Goal: Communication & Community: Share content

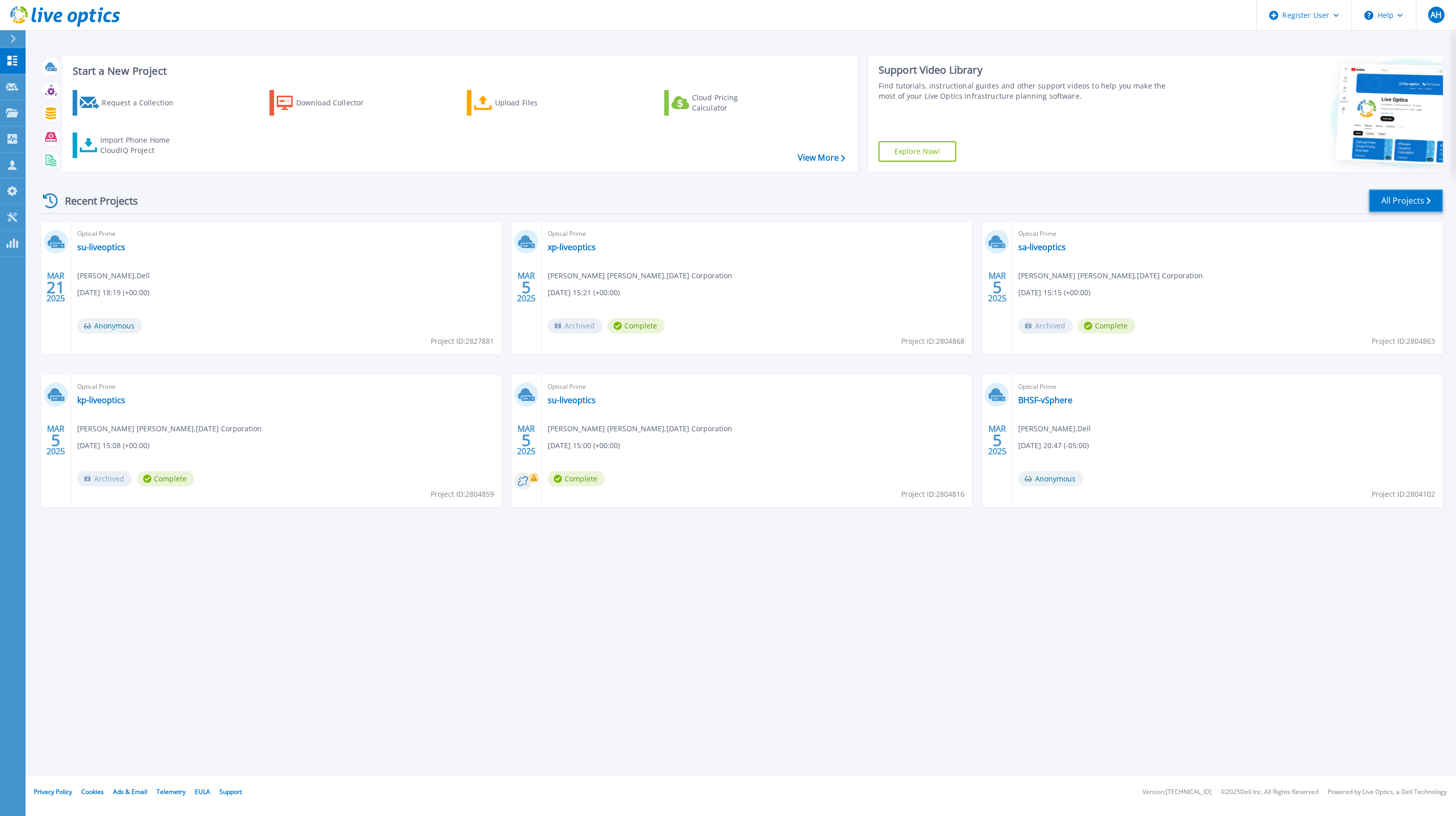
click at [1389, 201] on link "All Projects" at bounding box center [1406, 201] width 74 height 23
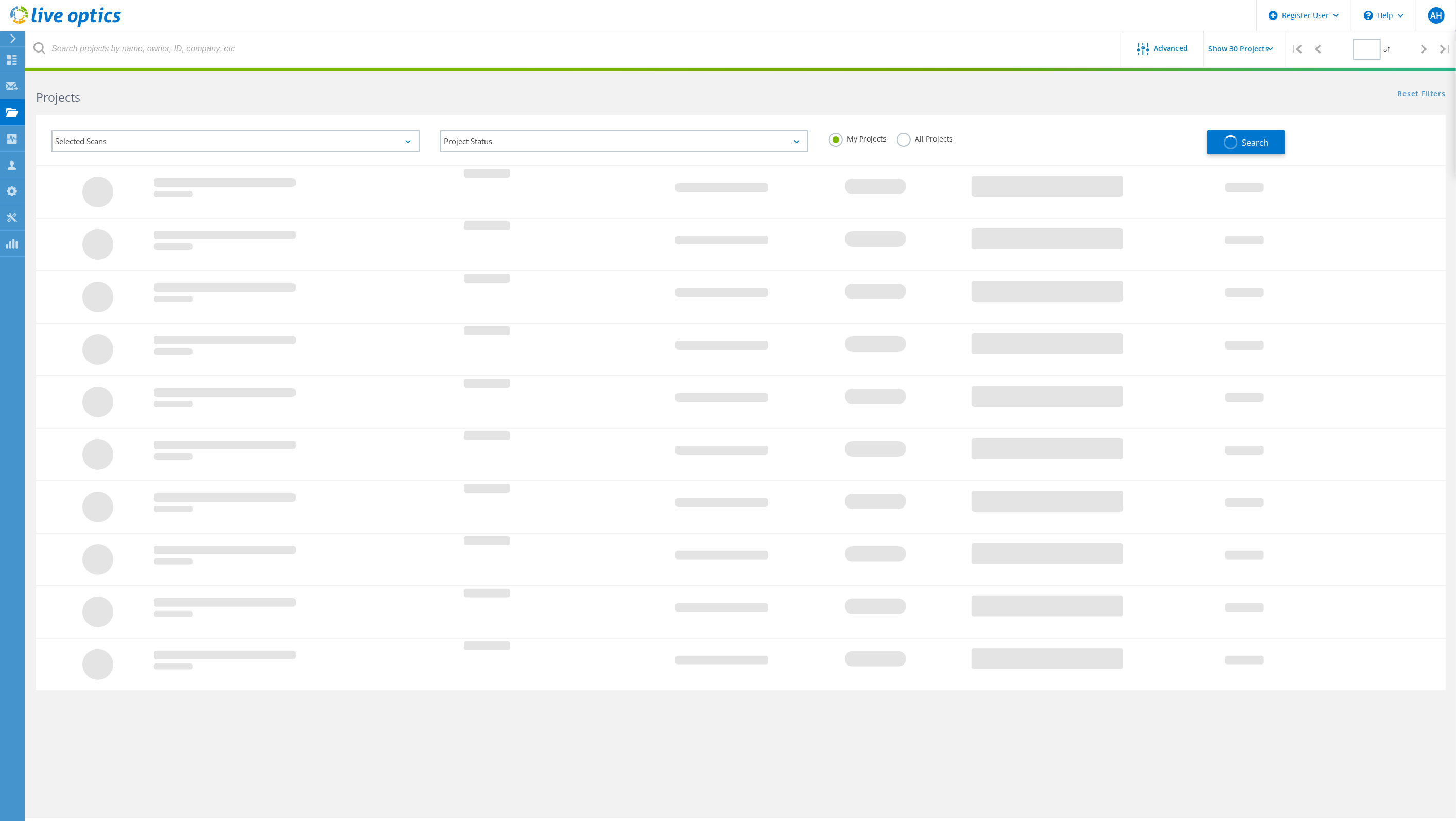
type input "1"
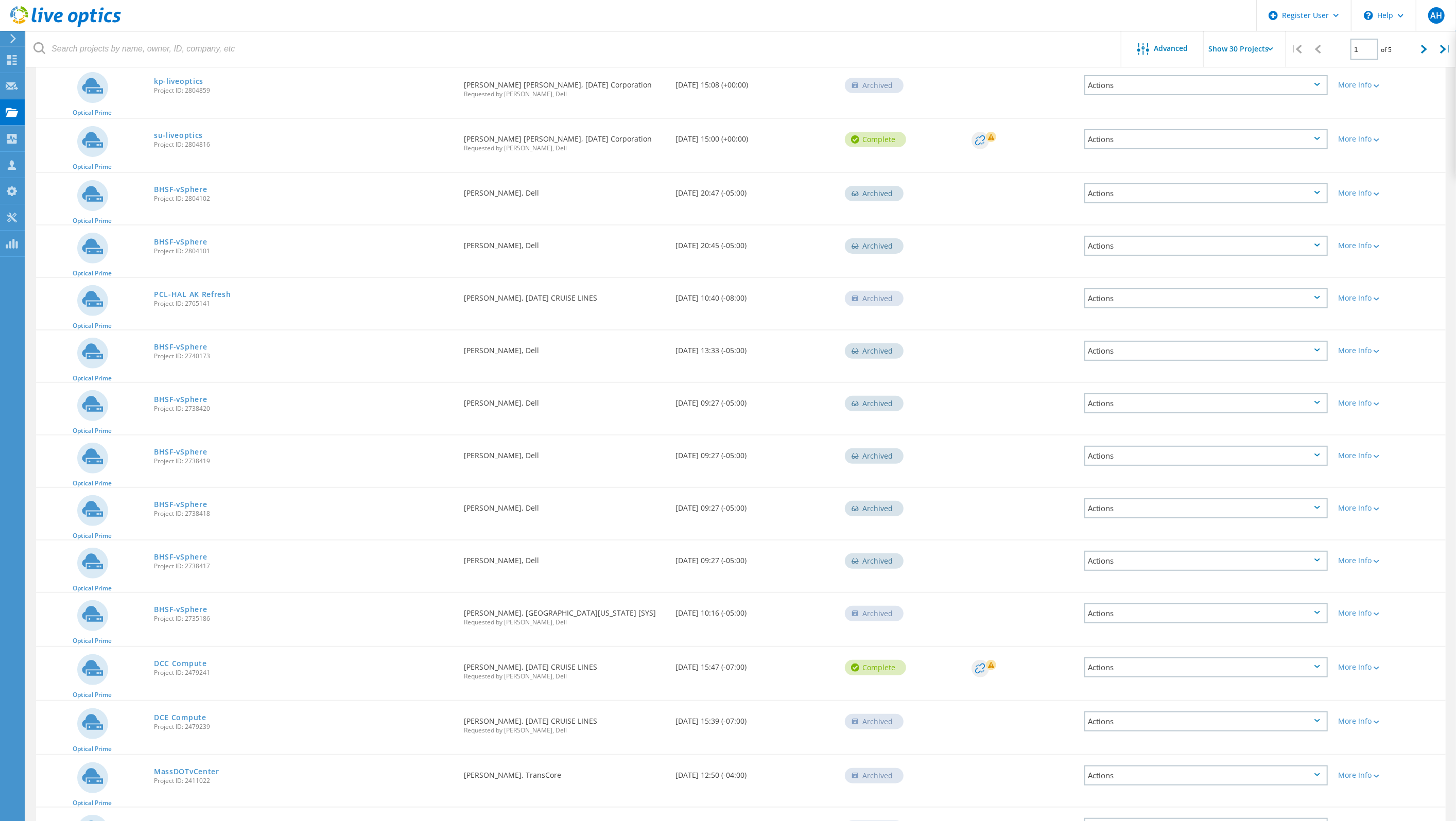
scroll to position [386, 0]
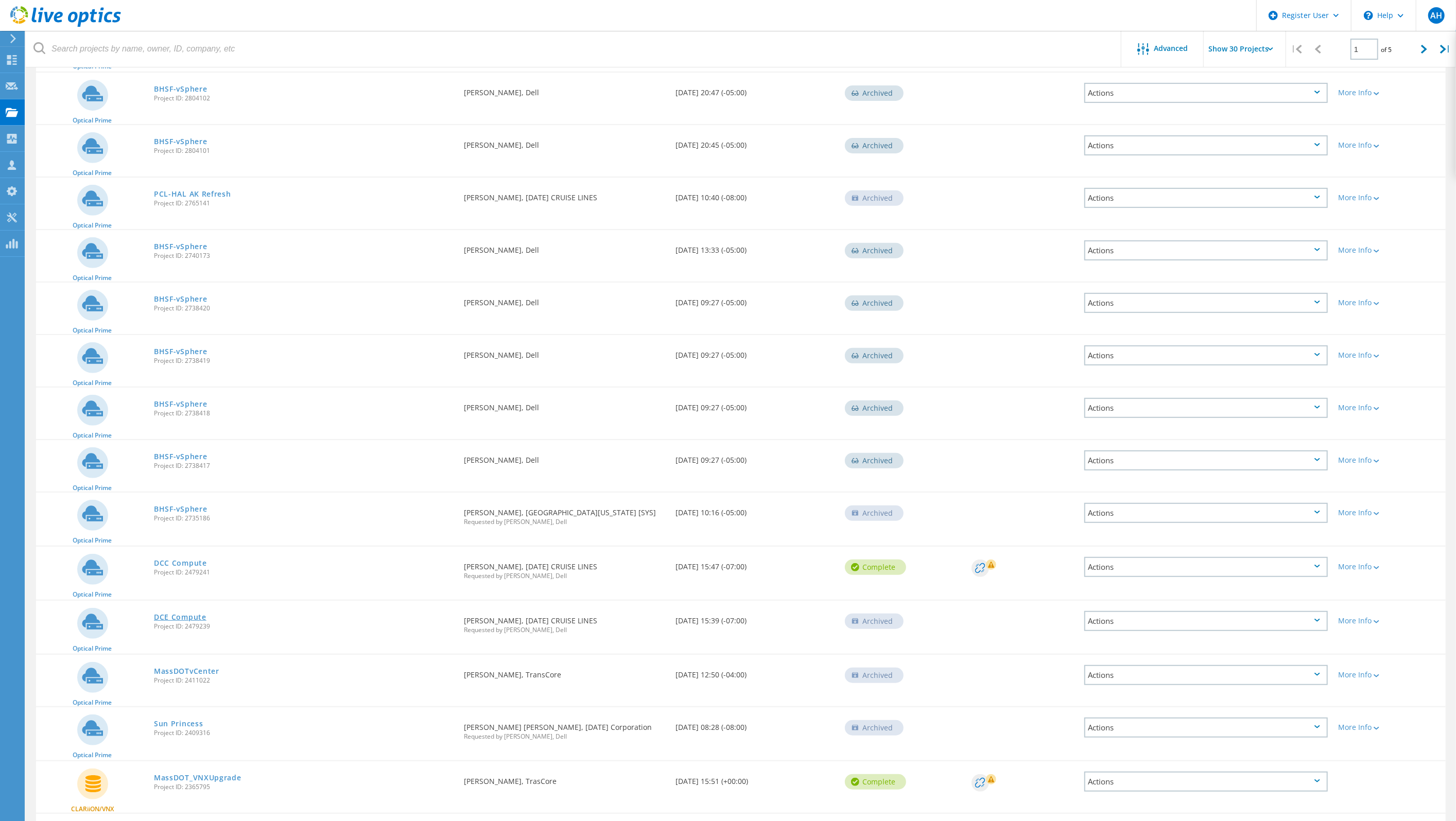
click at [197, 616] on link "DCE Compute" at bounding box center [180, 617] width 52 height 7
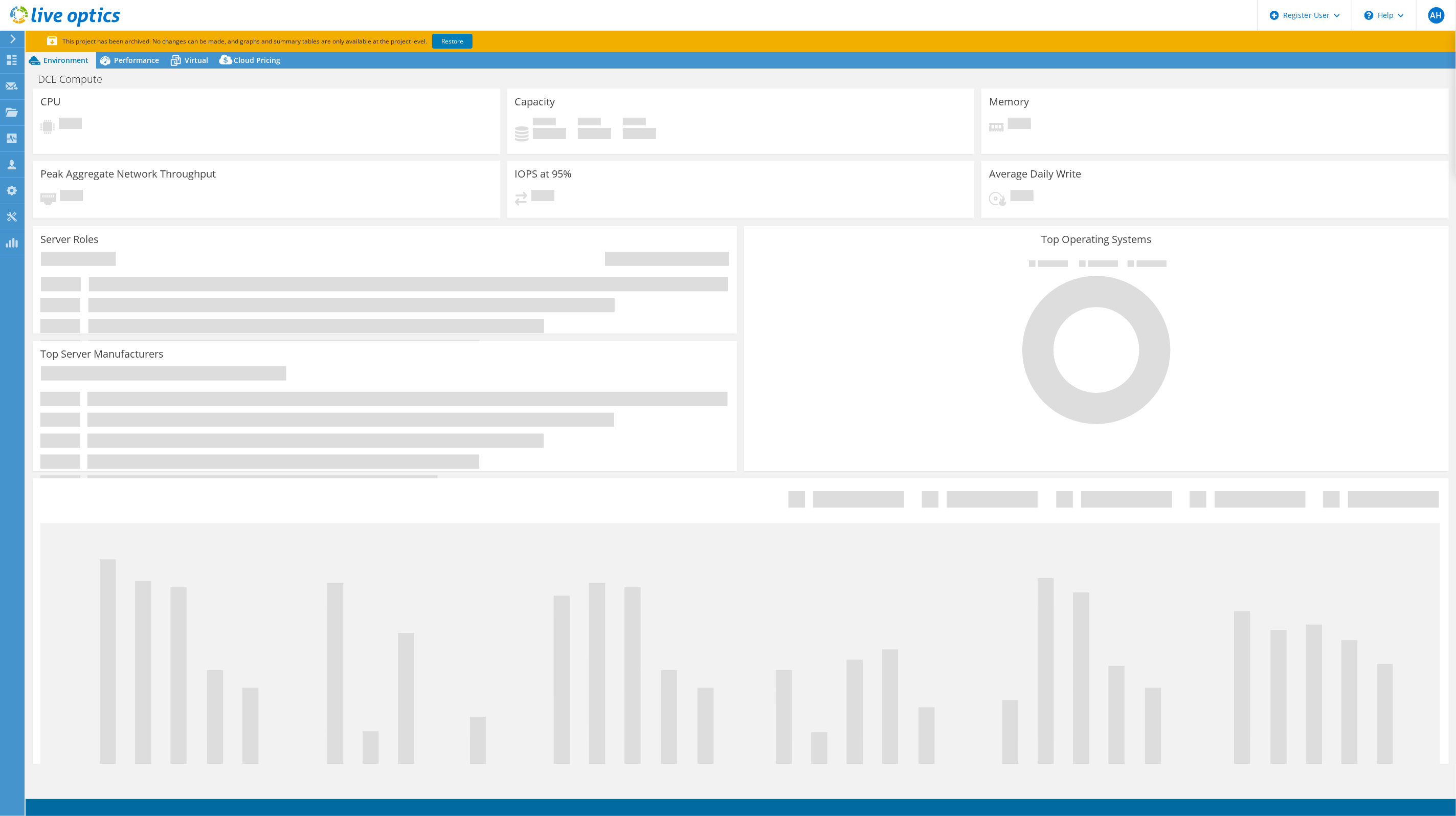
select select "USEast"
select select "USD"
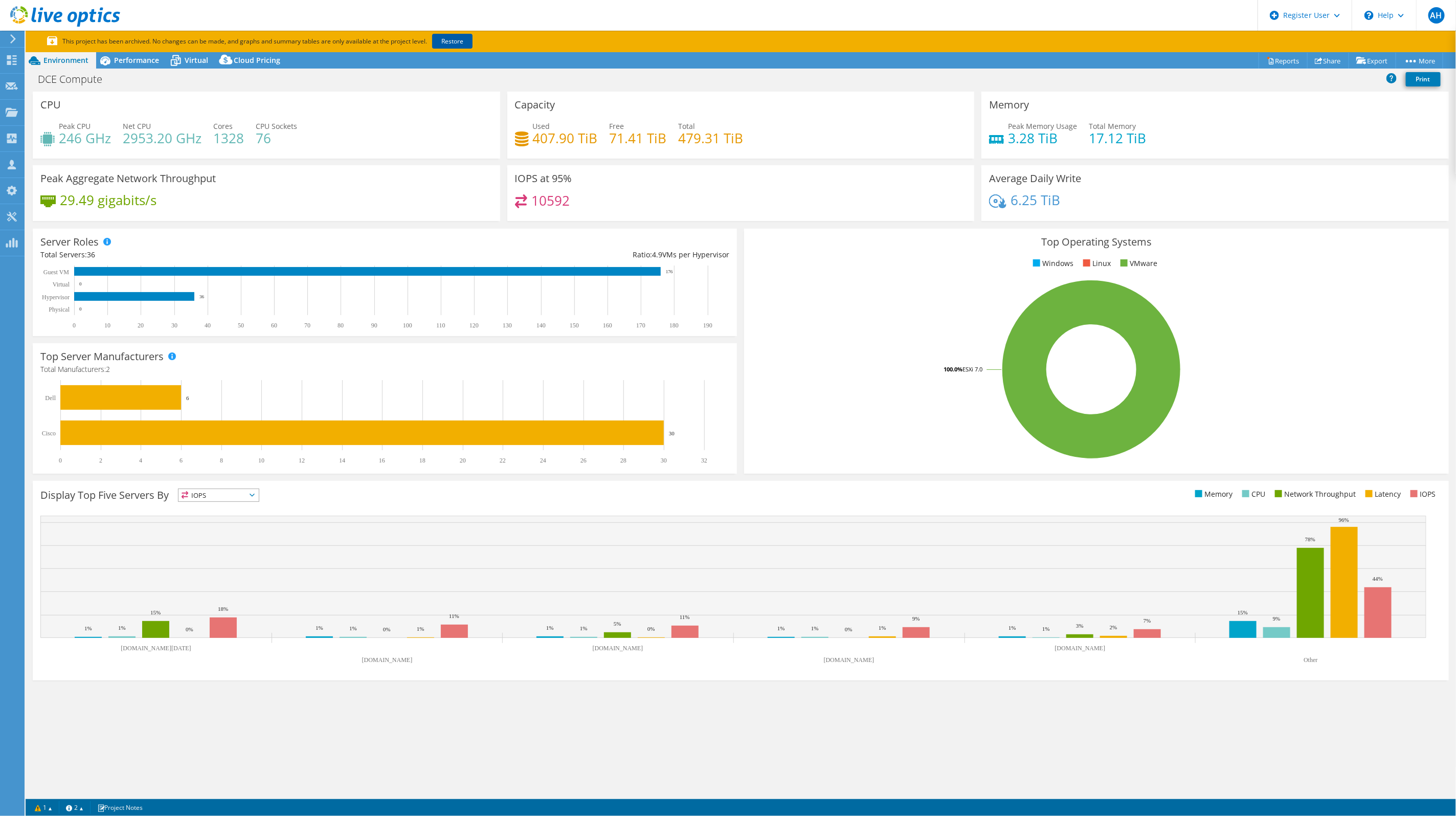
click at [456, 40] on link "Restore" at bounding box center [452, 41] width 40 height 15
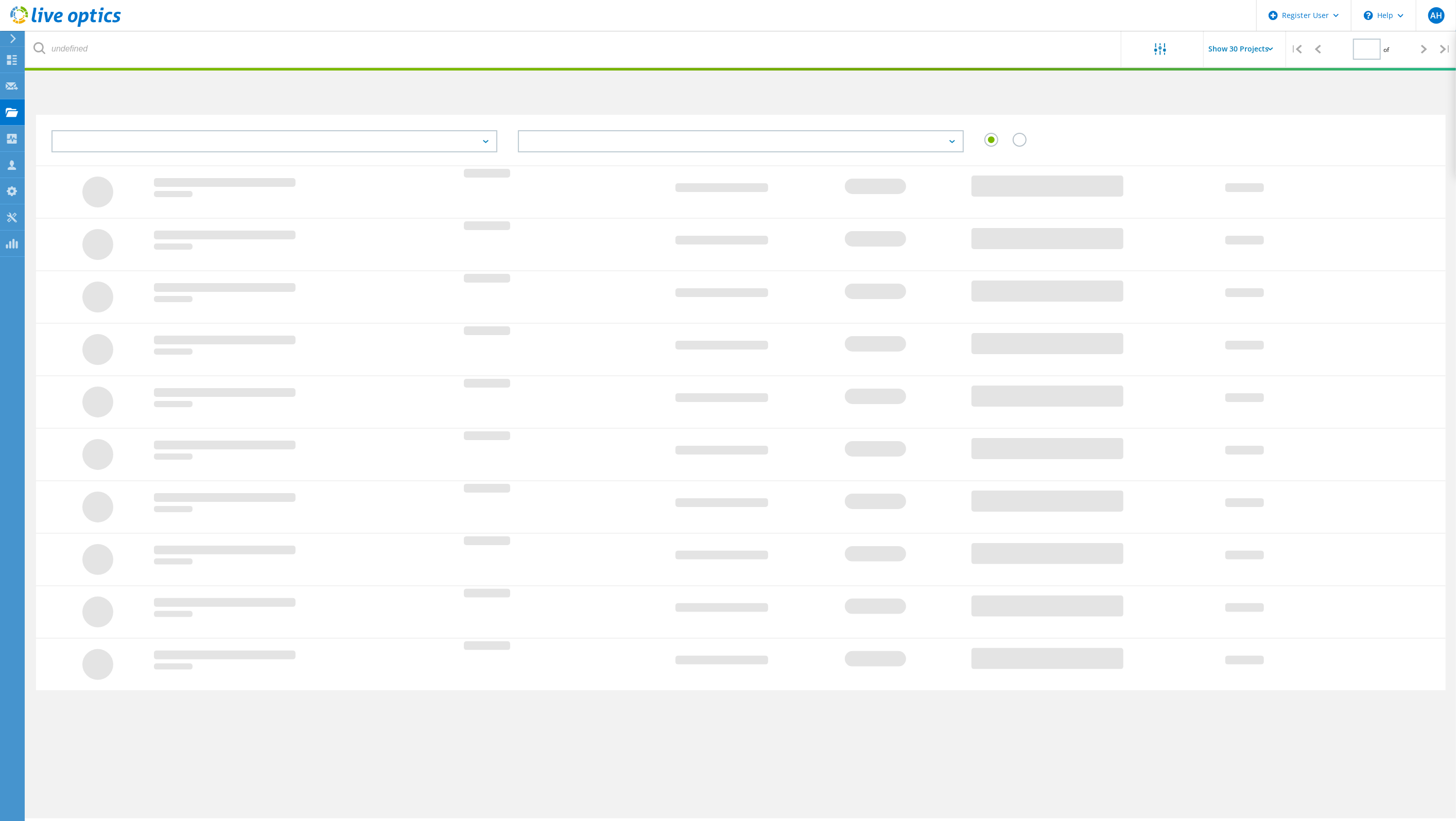
type input "1"
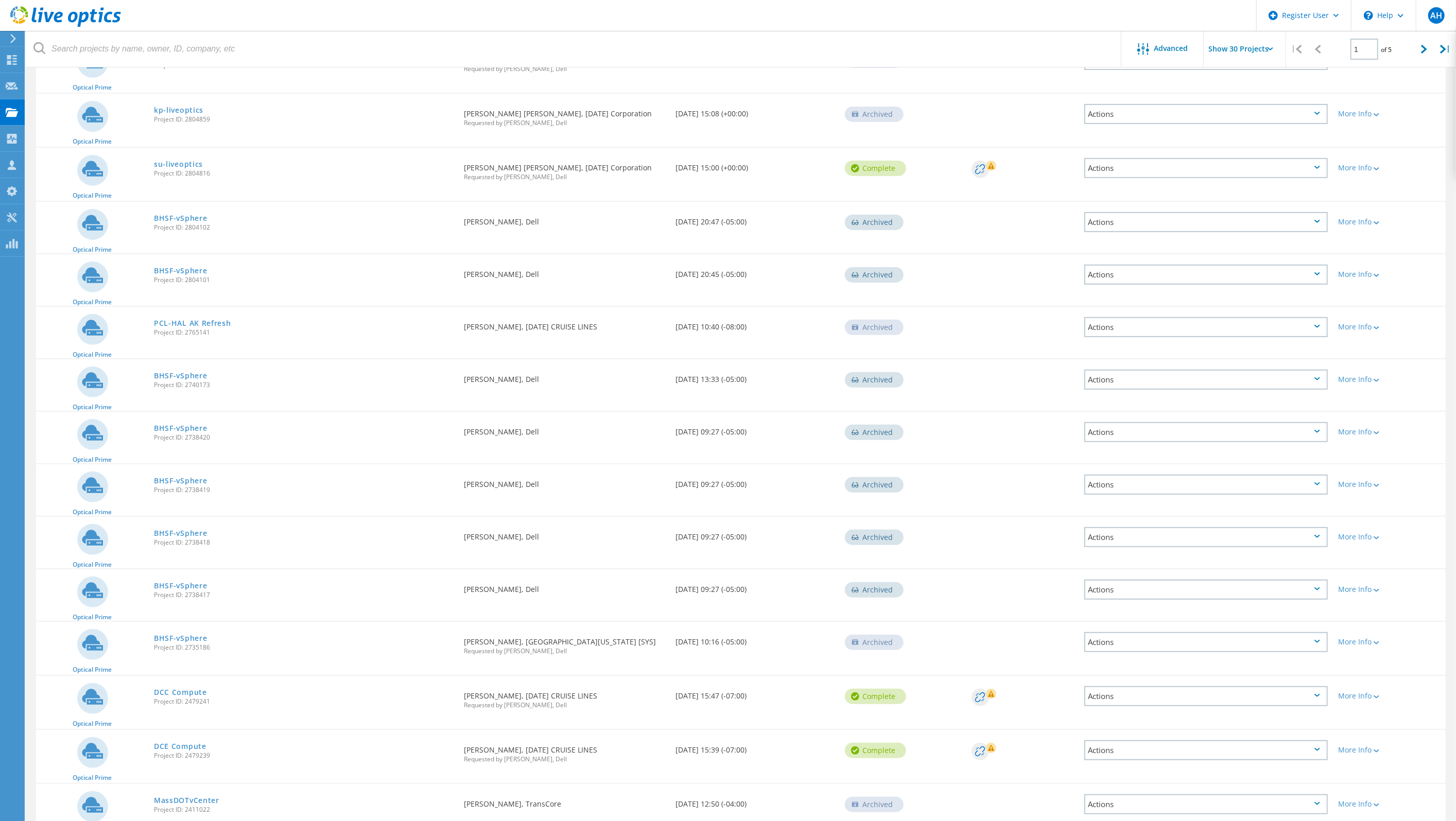
scroll to position [322, 0]
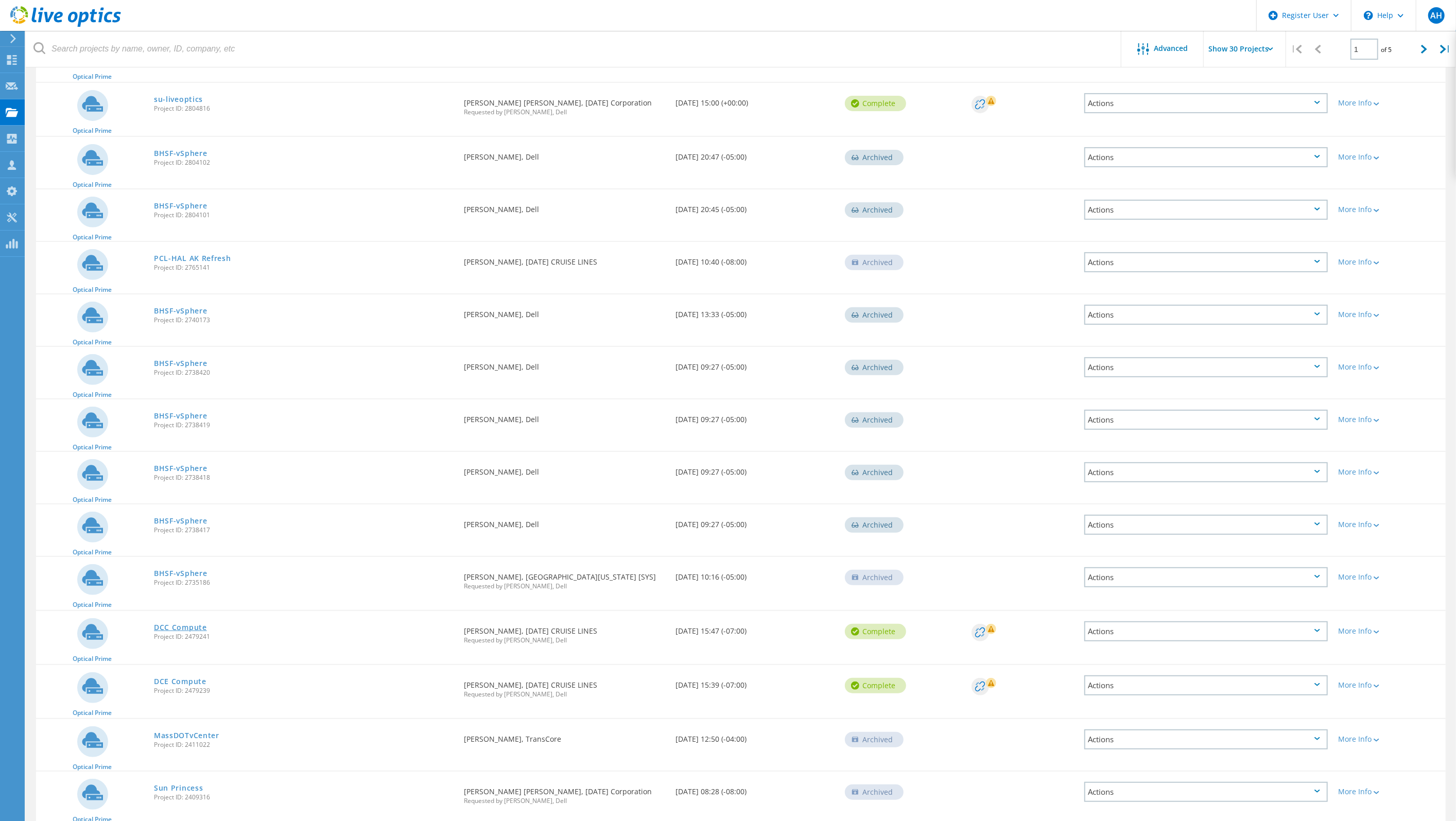
click at [167, 624] on link "DCC Compute" at bounding box center [180, 628] width 53 height 7
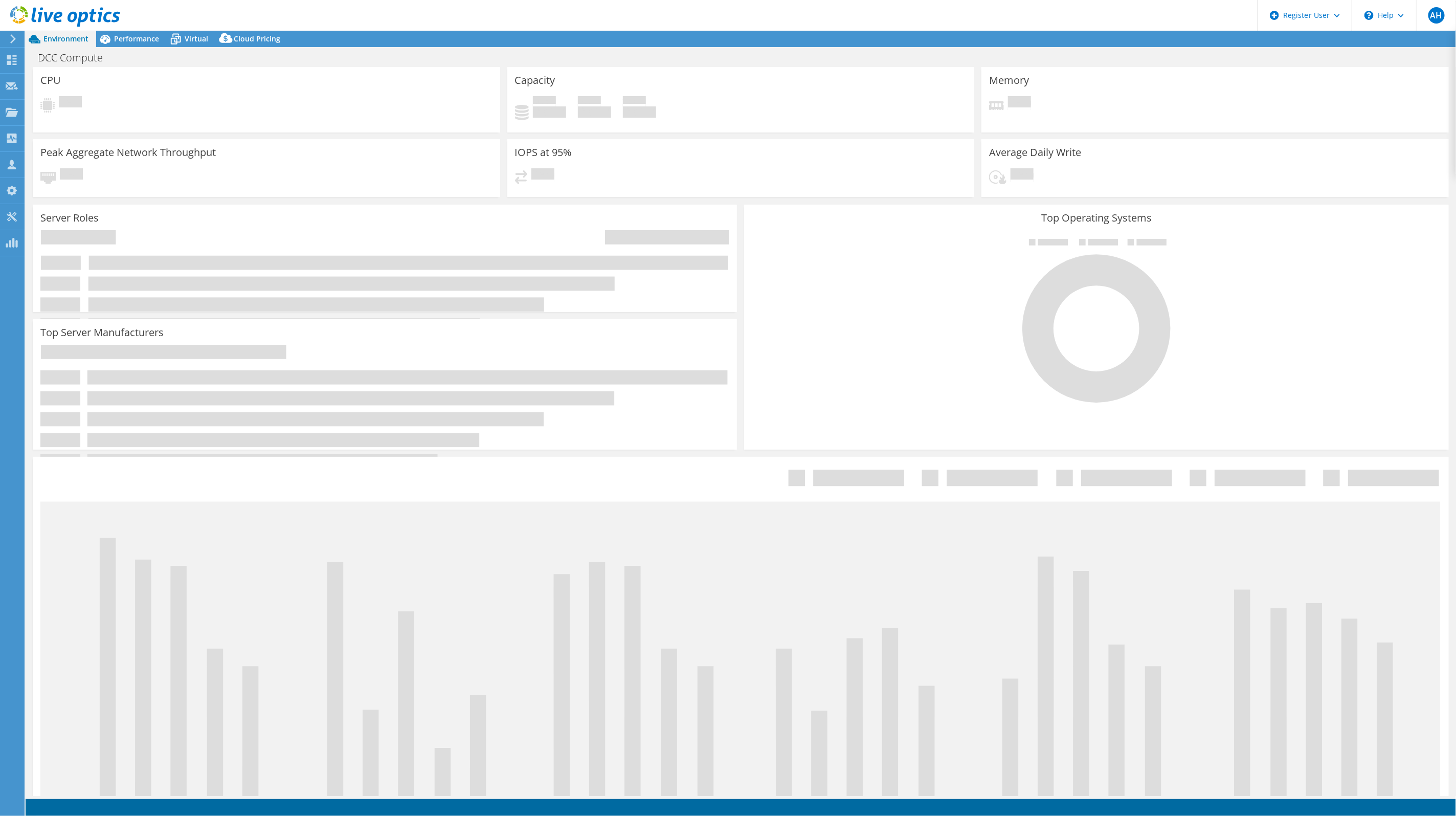
select select "USD"
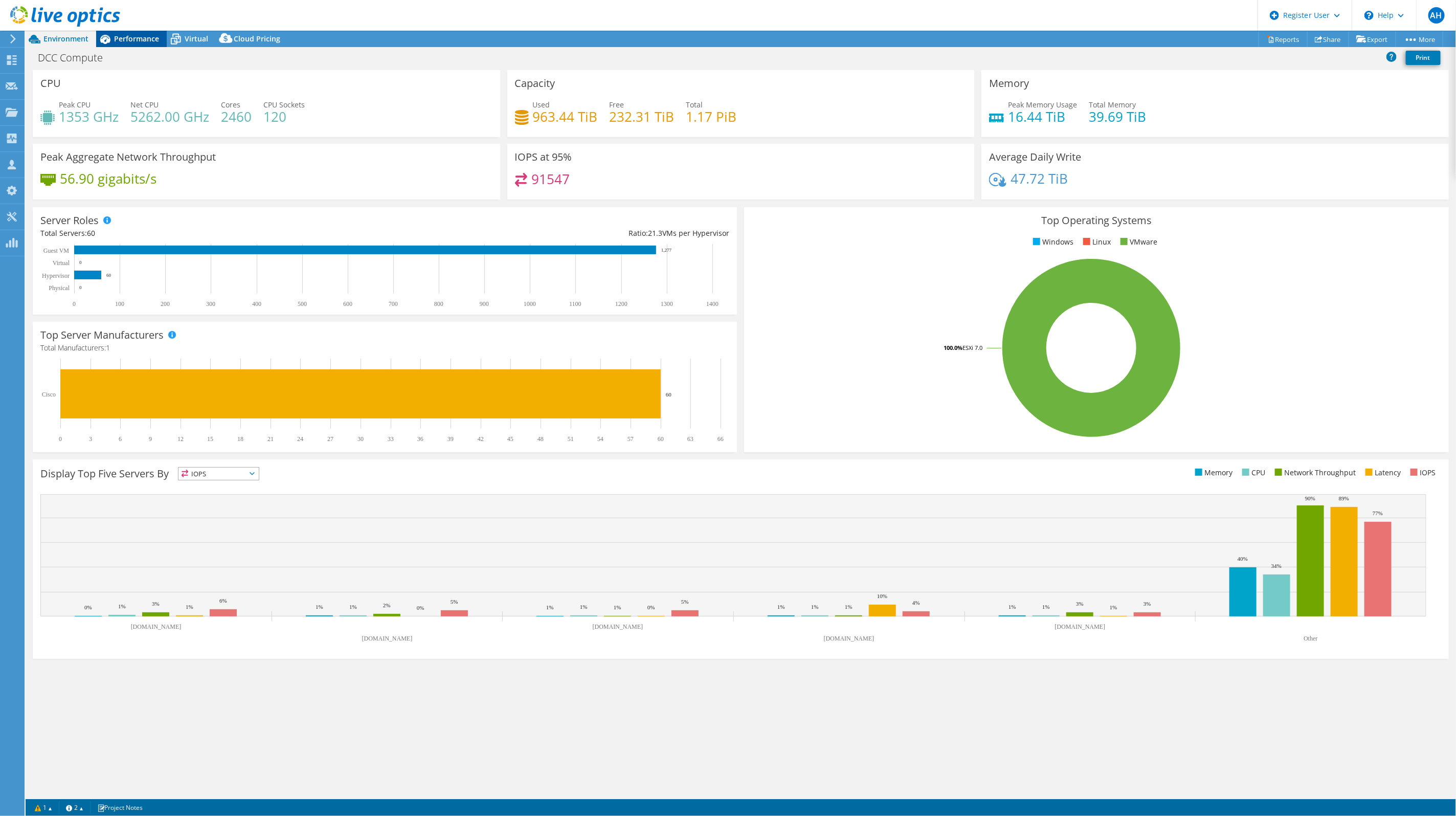
click at [148, 40] on span "Performance" at bounding box center [137, 38] width 45 height 10
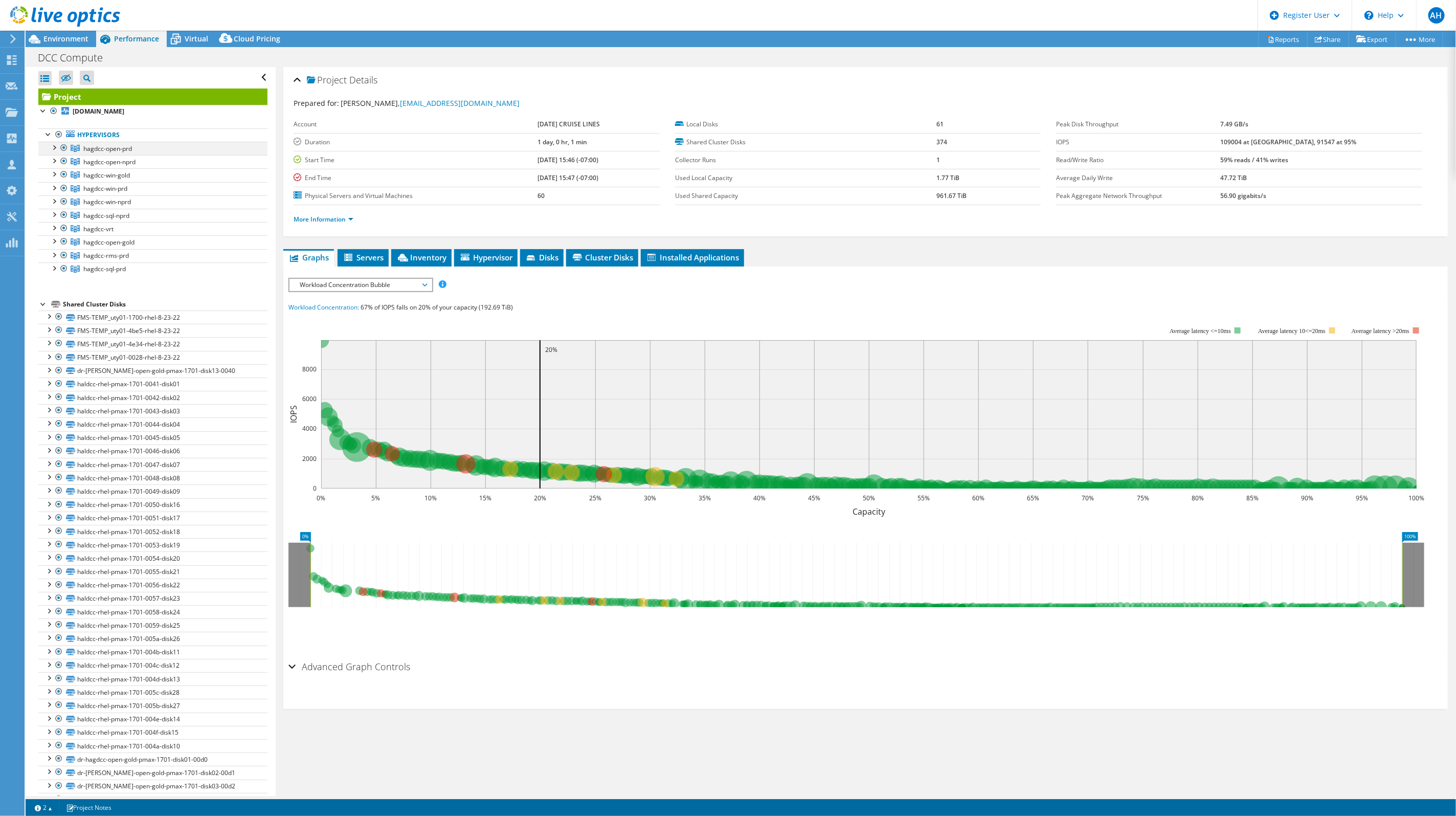
click at [60, 144] on div at bounding box center [64, 148] width 10 height 12
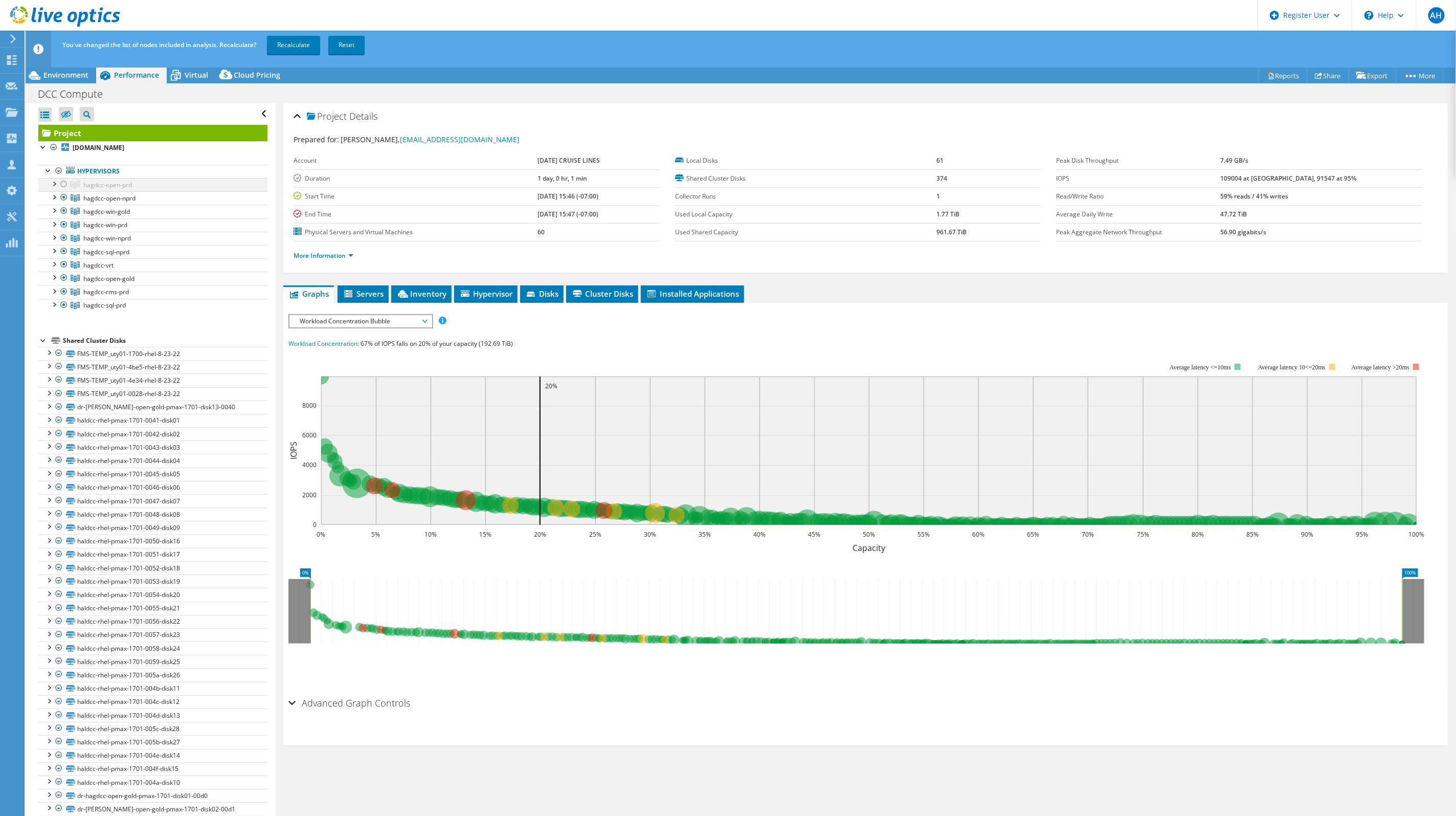
click at [67, 180] on div at bounding box center [64, 184] width 10 height 12
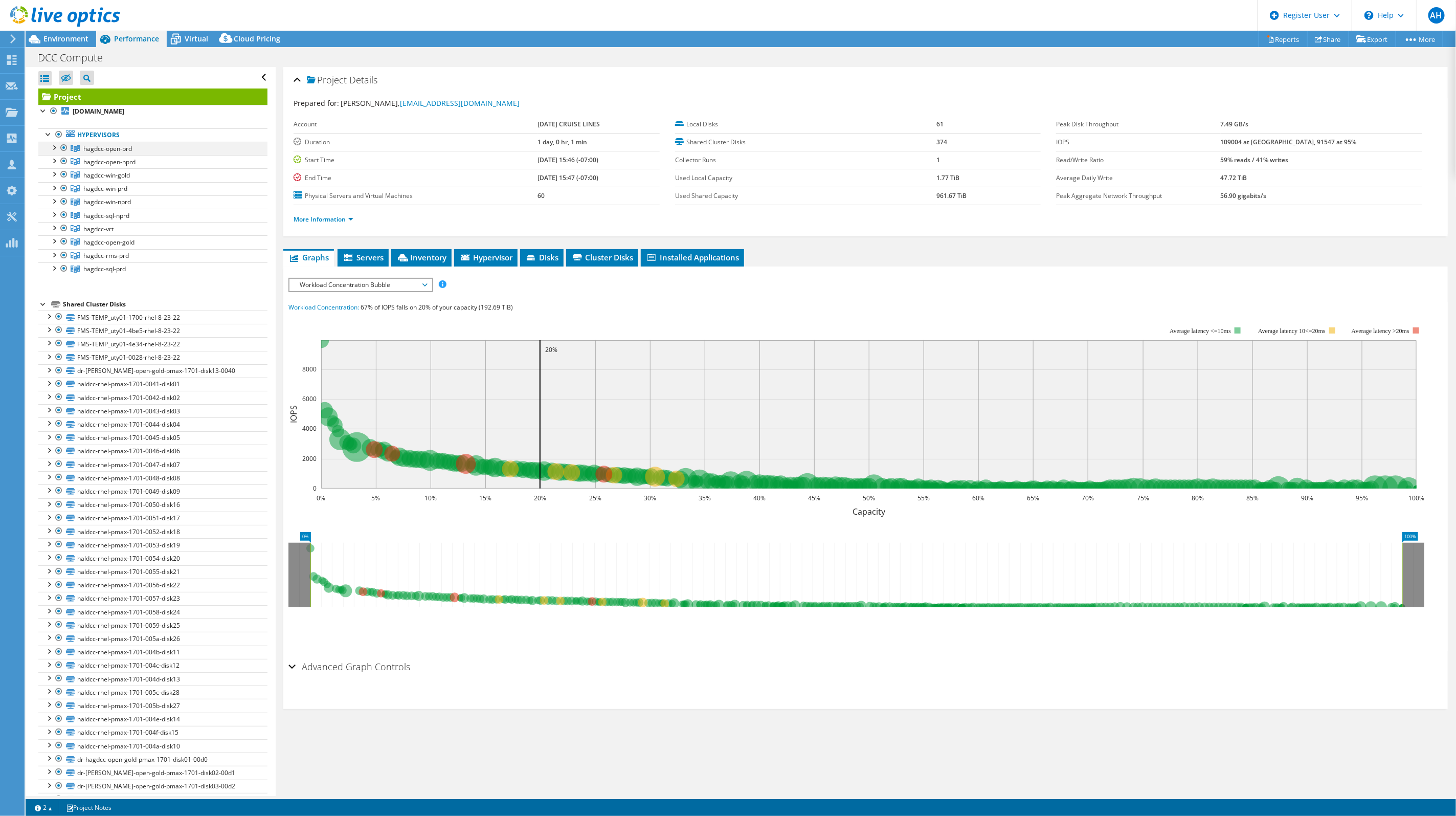
click at [53, 147] on div at bounding box center [54, 147] width 10 height 10
click at [53, 150] on div at bounding box center [54, 147] width 10 height 10
click at [398, 283] on span "Workload Concentration Bubble" at bounding box center [360, 285] width 132 height 12
click at [374, 359] on li "CPU Percentage" at bounding box center [360, 359] width 142 height 12
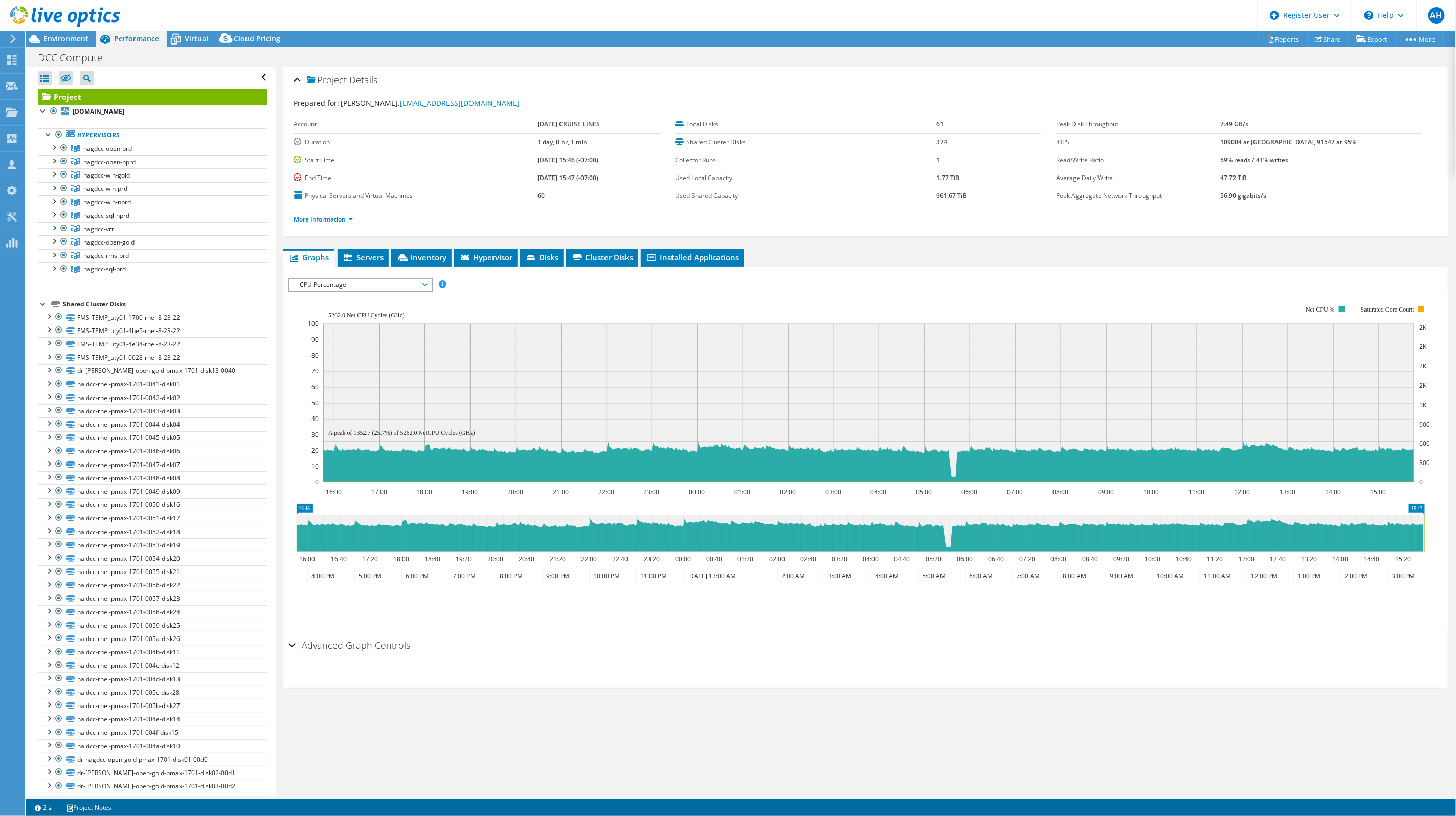
click at [518, 302] on rect at bounding box center [869, 394] width 1122 height 205
click at [1328, 40] on link "Share" at bounding box center [1328, 39] width 42 height 16
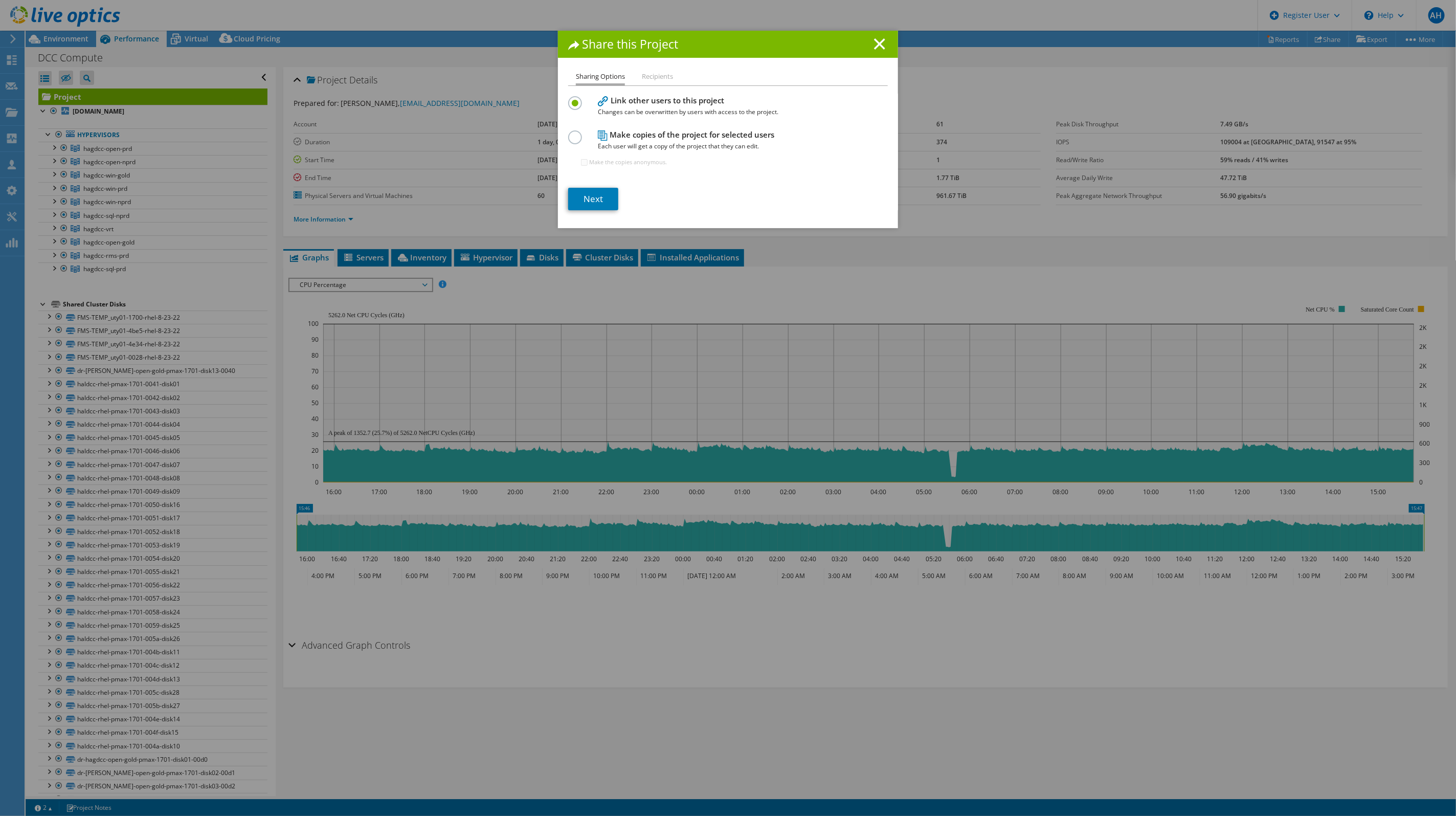
click at [660, 81] on li "Recipients" at bounding box center [657, 77] width 31 height 13
click at [660, 72] on div "Share this Project Sharing Options Recipients Link other users to this project …" at bounding box center [728, 129] width 340 height 197
drag, startPoint x: 660, startPoint y: 73, endPoint x: 652, endPoint y: 79, distance: 10.0
click at [652, 79] on li "Recipients" at bounding box center [657, 77] width 31 height 13
click at [657, 72] on li "Recipients" at bounding box center [657, 77] width 31 height 13
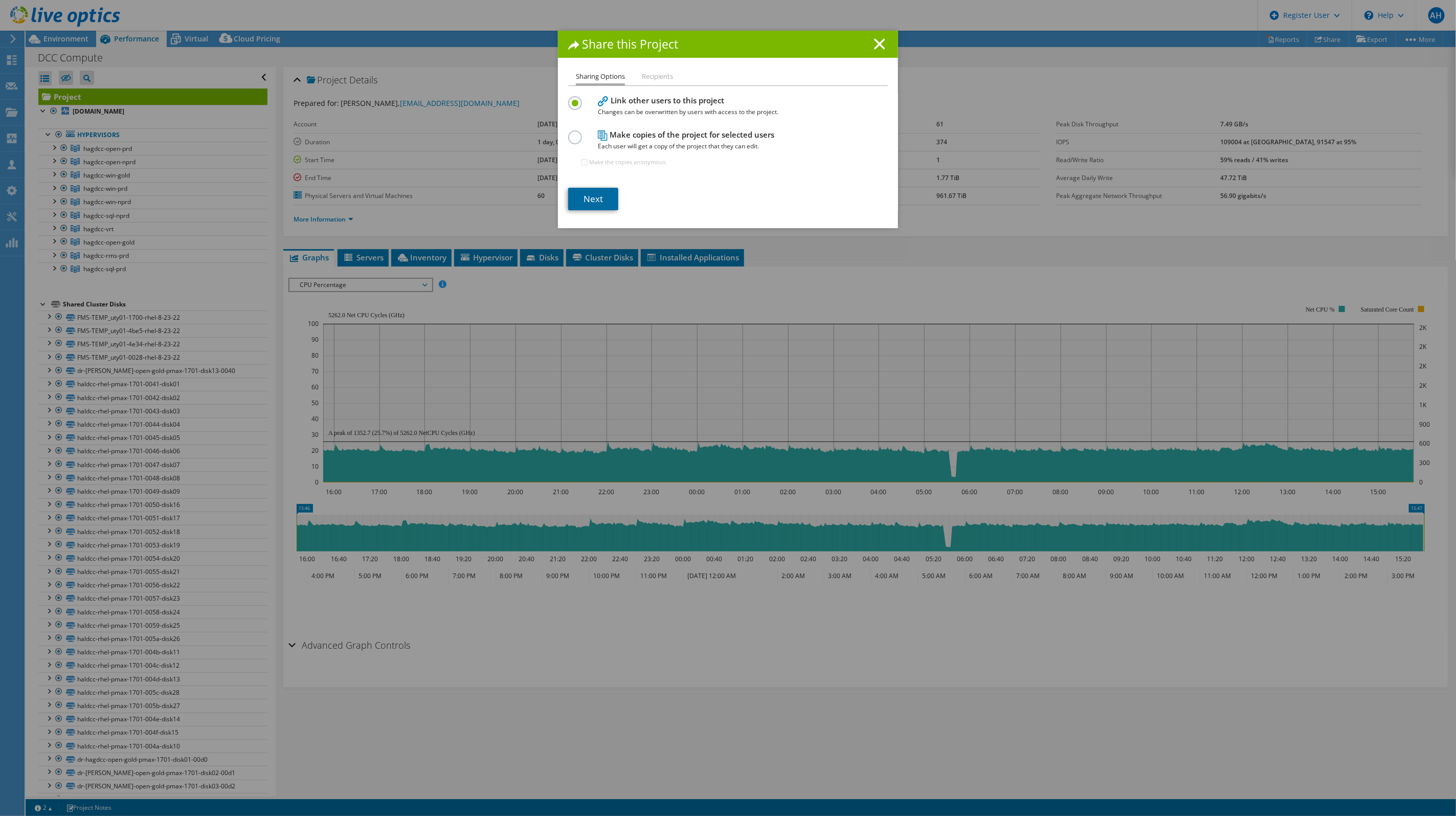
click at [599, 202] on link "Next" at bounding box center [593, 199] width 50 height 23
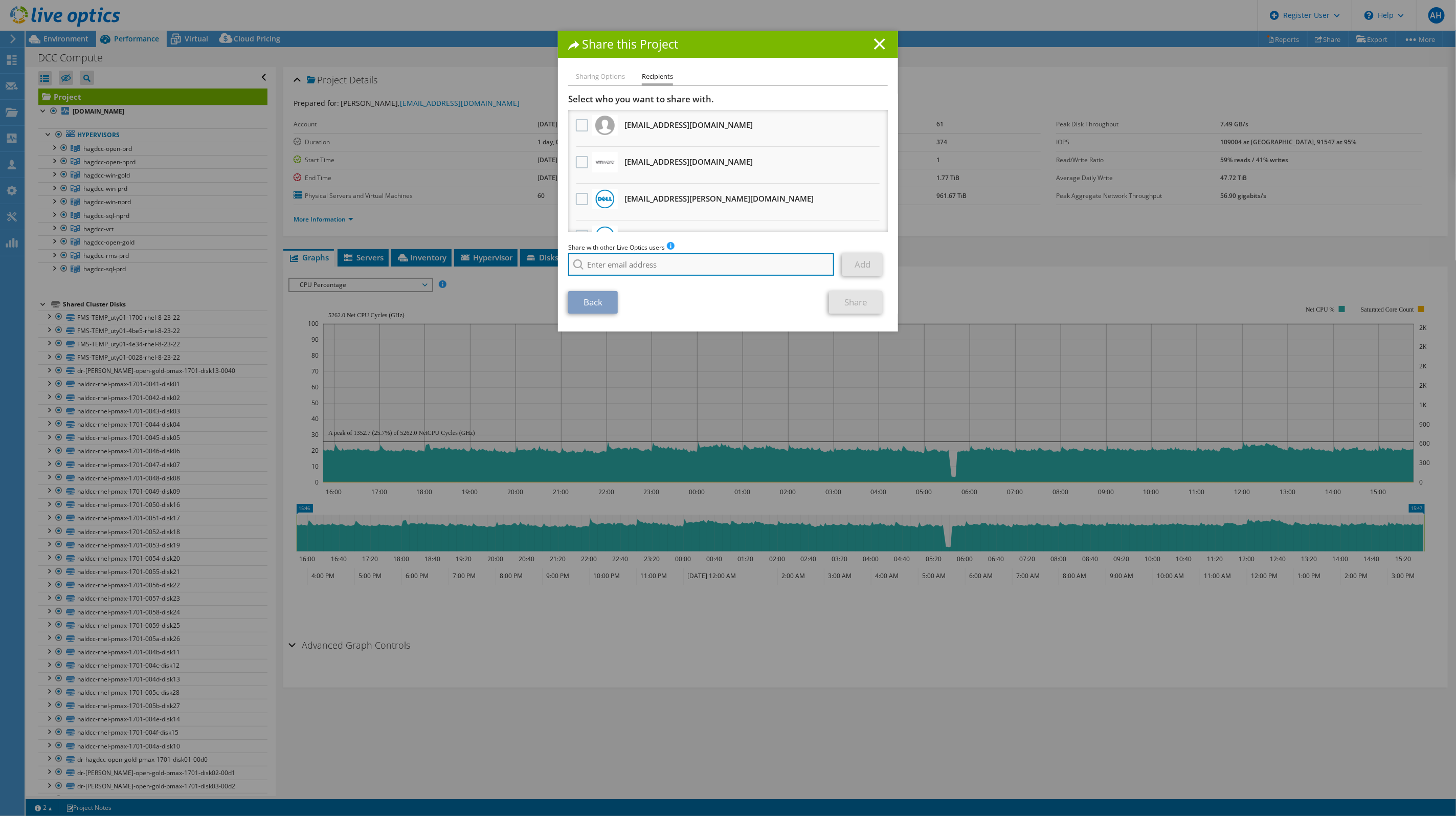
click at [644, 265] on input "search" at bounding box center [701, 265] width 266 height 23
click at [612, 264] on input "search" at bounding box center [701, 265] width 266 height 23
paste input "[PERSON_NAME][EMAIL_ADDRESS][PERSON_NAME][DOMAIN_NAME]"
type input "[PERSON_NAME][EMAIL_ADDRESS][PERSON_NAME][DOMAIN_NAME]"
click at [657, 279] on li "[PERSON_NAME][EMAIL_ADDRESS][PERSON_NAME][DOMAIN_NAME]" at bounding box center [672, 278] width 208 height 12
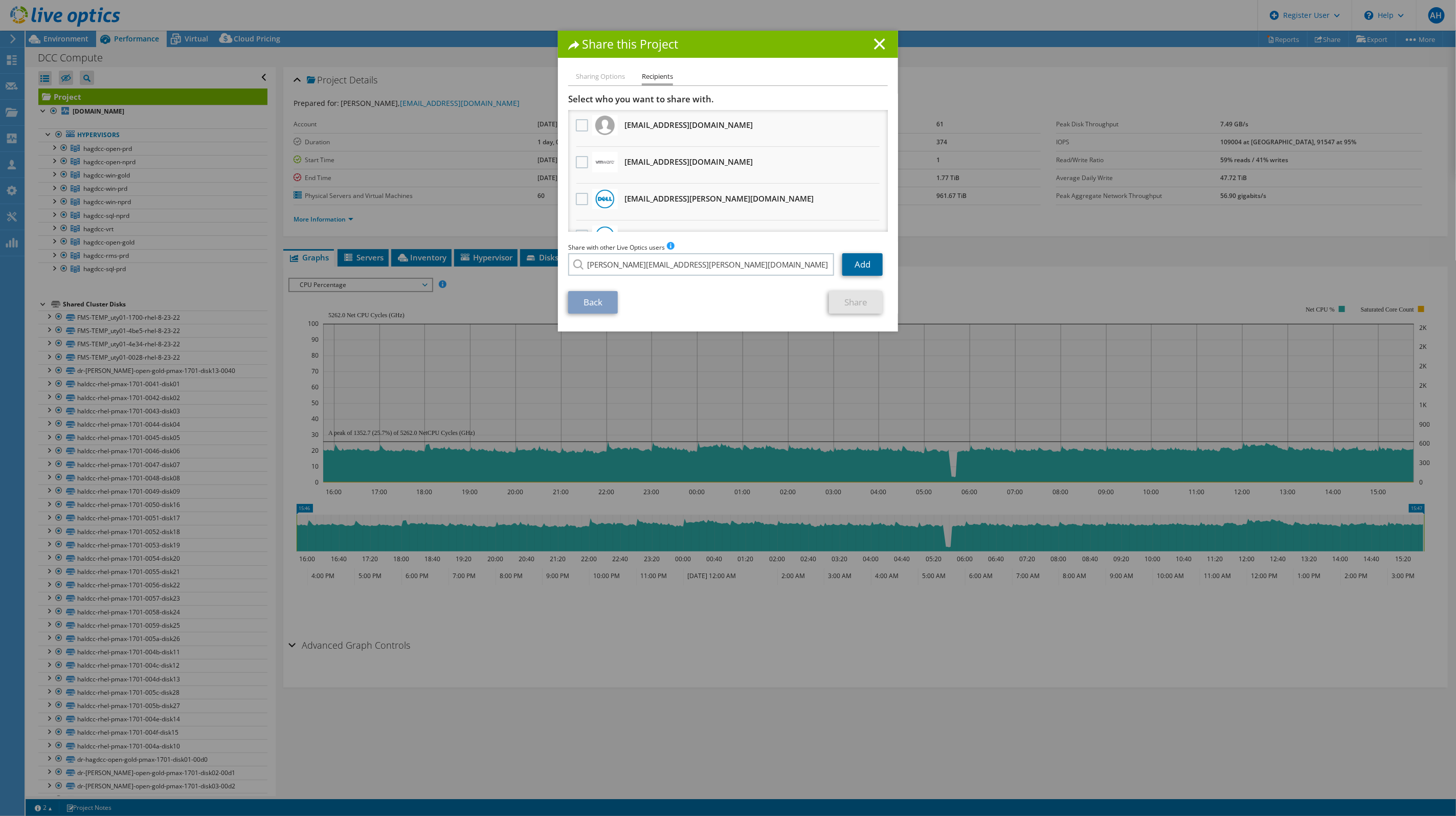
click at [861, 261] on link "Add" at bounding box center [862, 265] width 40 height 23
click at [851, 299] on link "Share" at bounding box center [856, 303] width 54 height 23
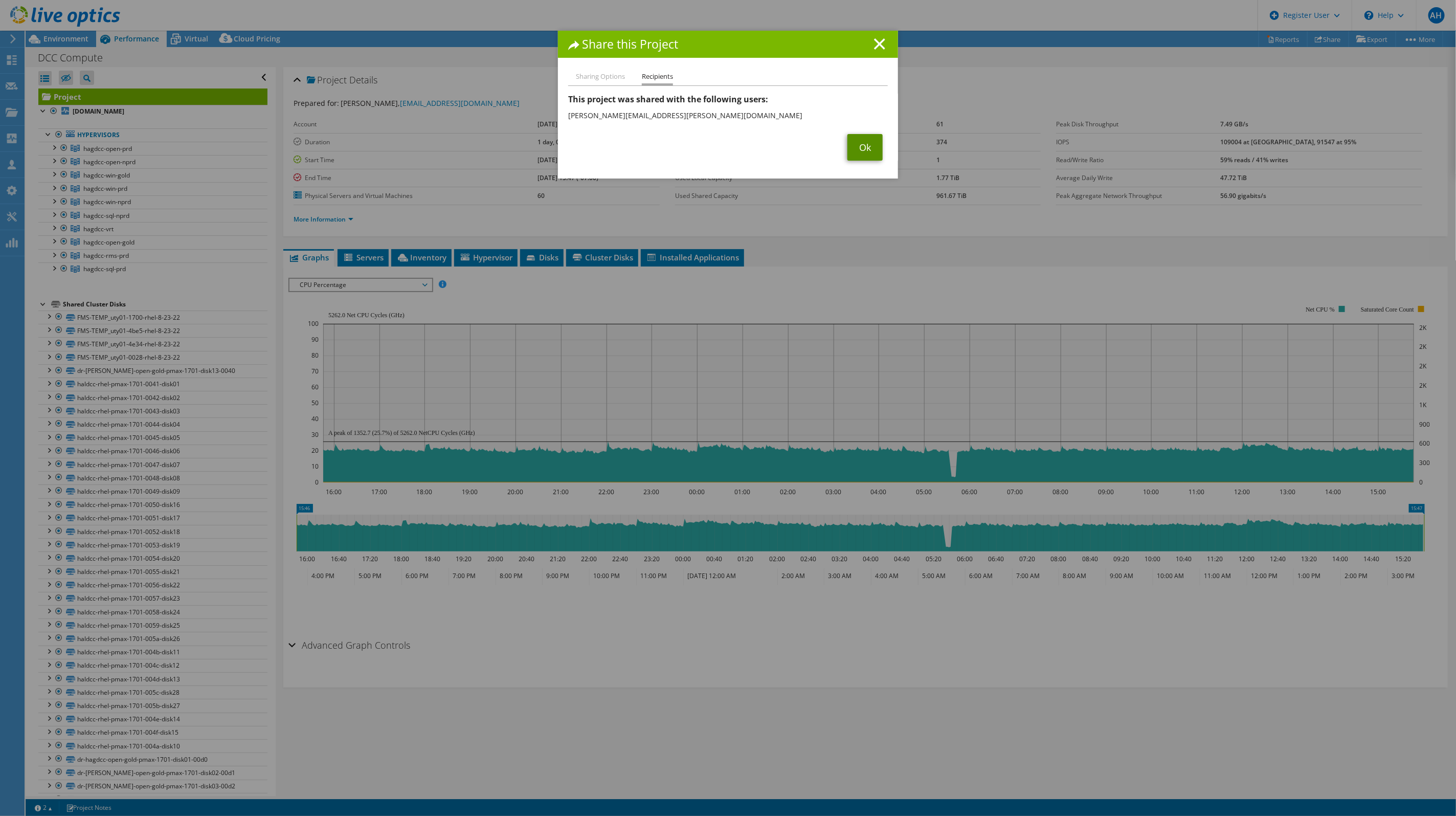
click at [852, 147] on link "Ok" at bounding box center [865, 147] width 35 height 27
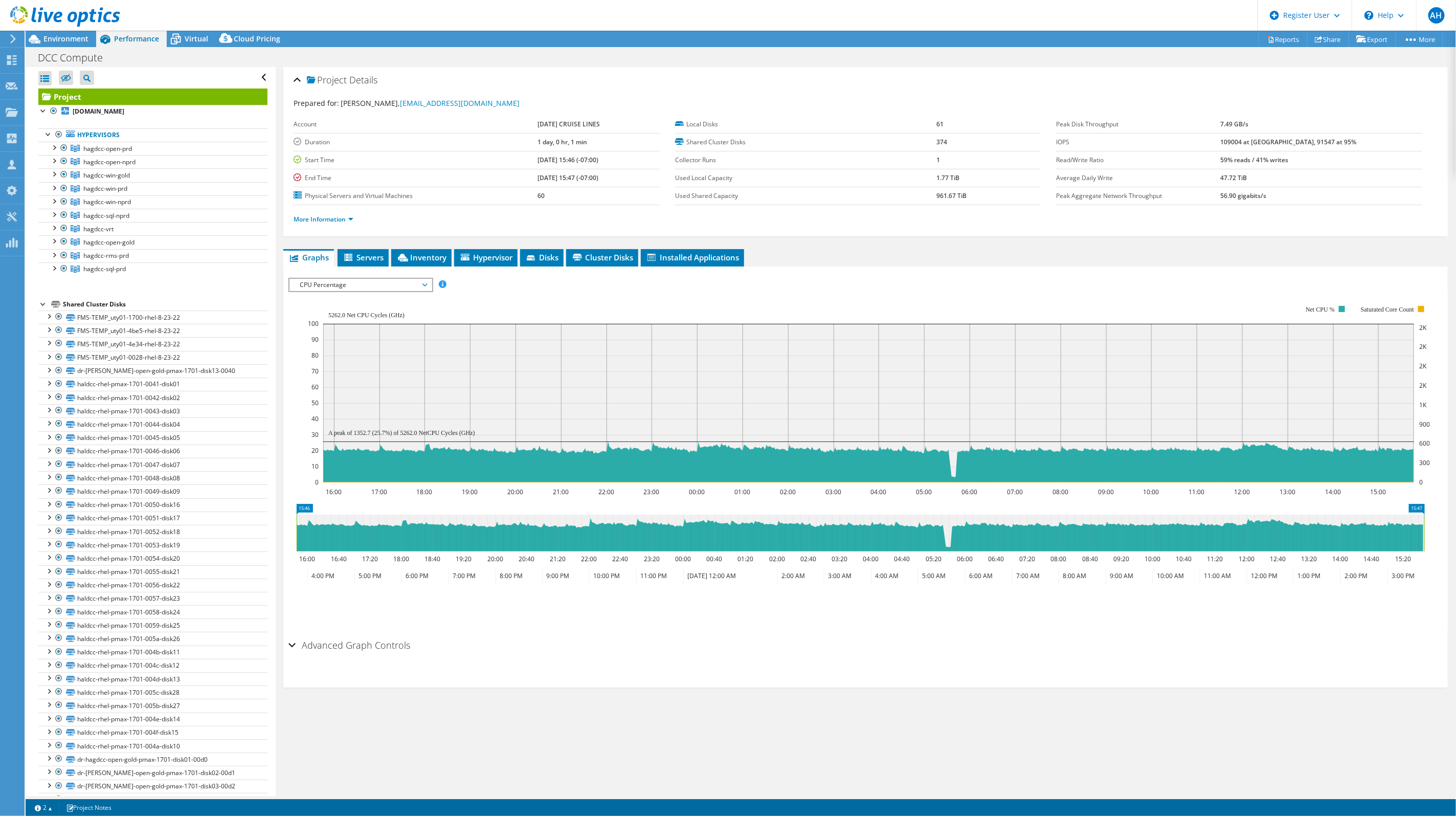
click at [10, 35] on icon at bounding box center [13, 39] width 8 height 9
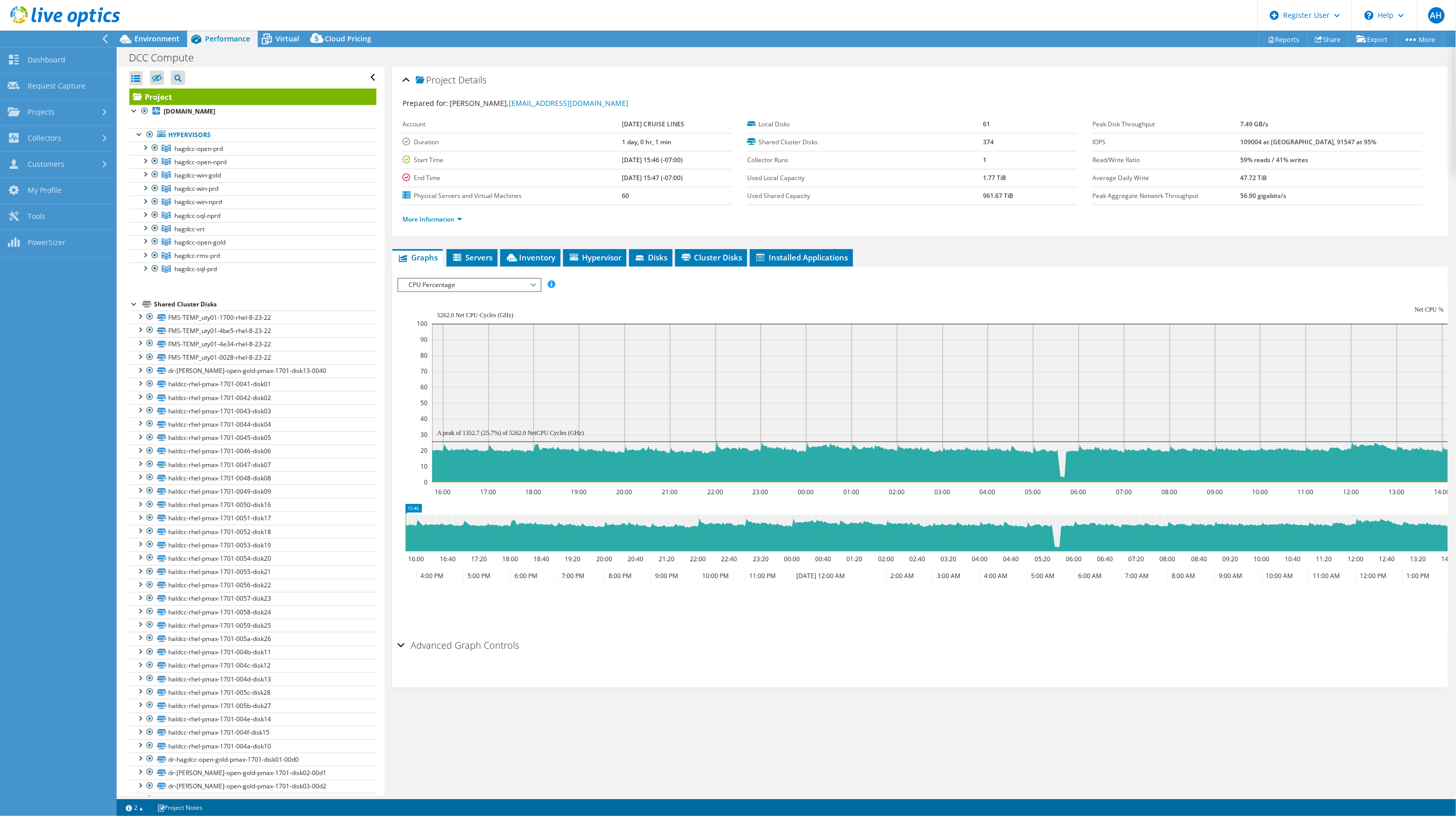
click at [102, 40] on icon at bounding box center [105, 39] width 8 height 9
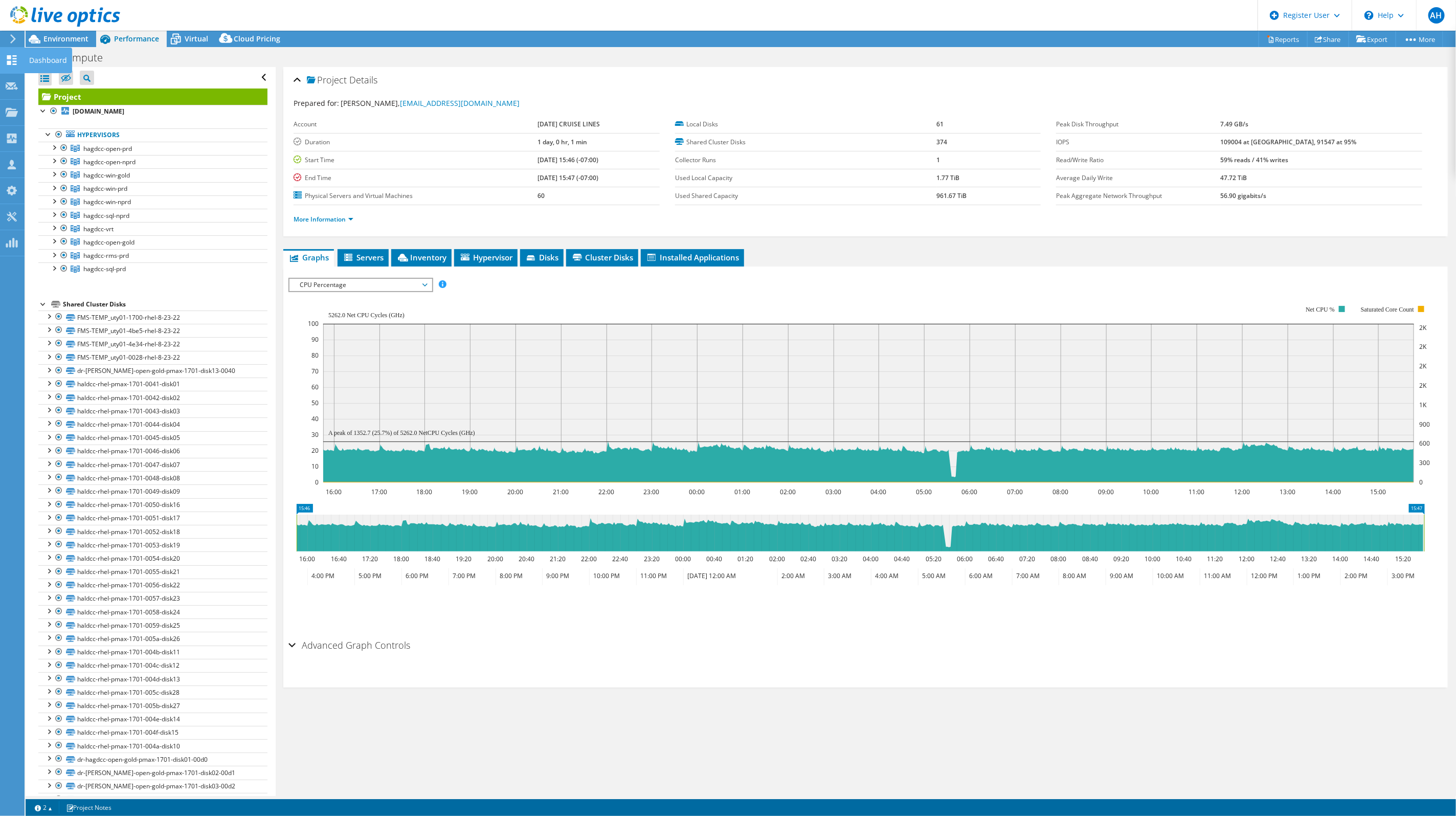
click at [10, 58] on use at bounding box center [12, 60] width 10 height 10
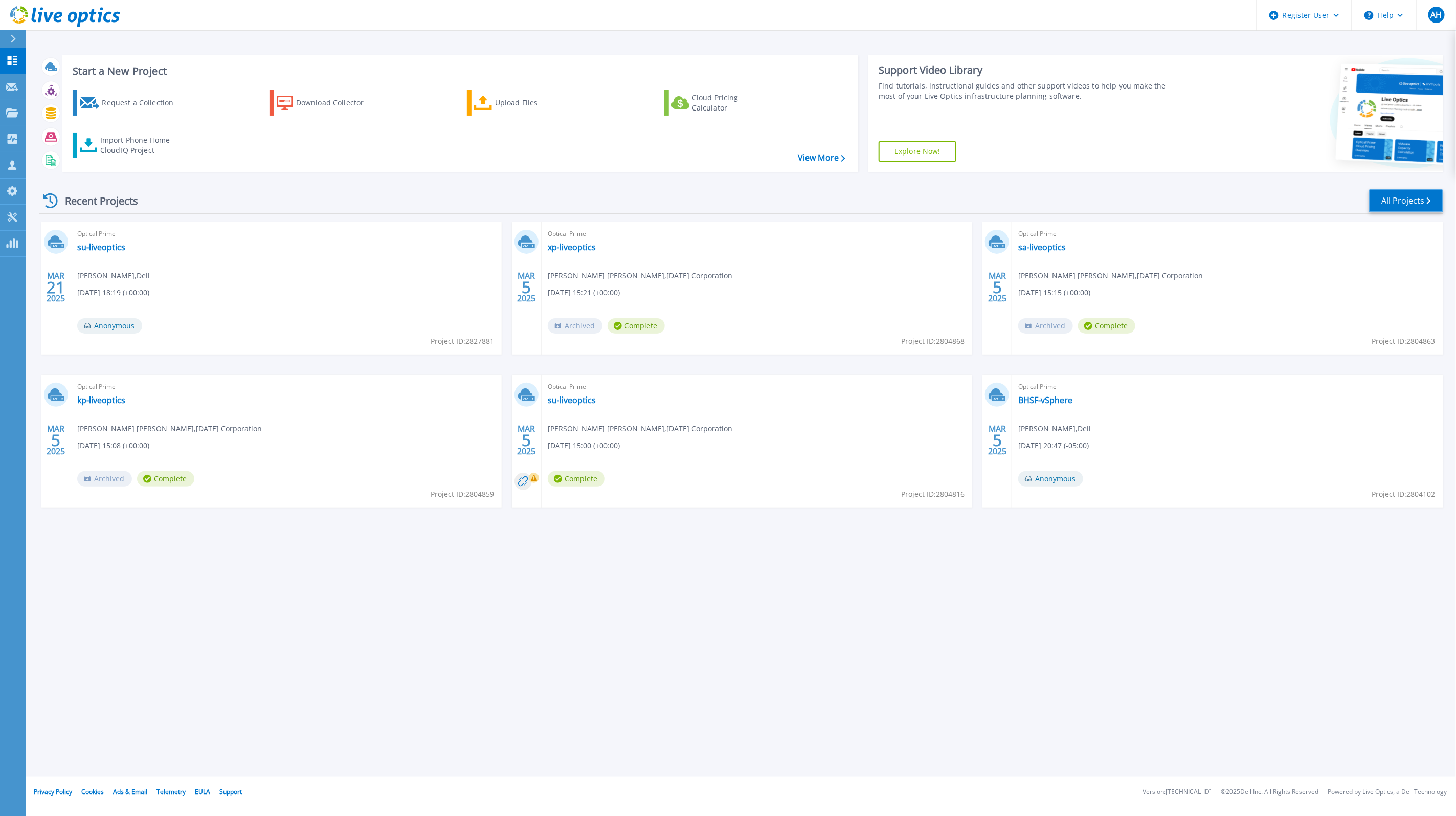
click at [1396, 202] on link "All Projects" at bounding box center [1406, 201] width 74 height 23
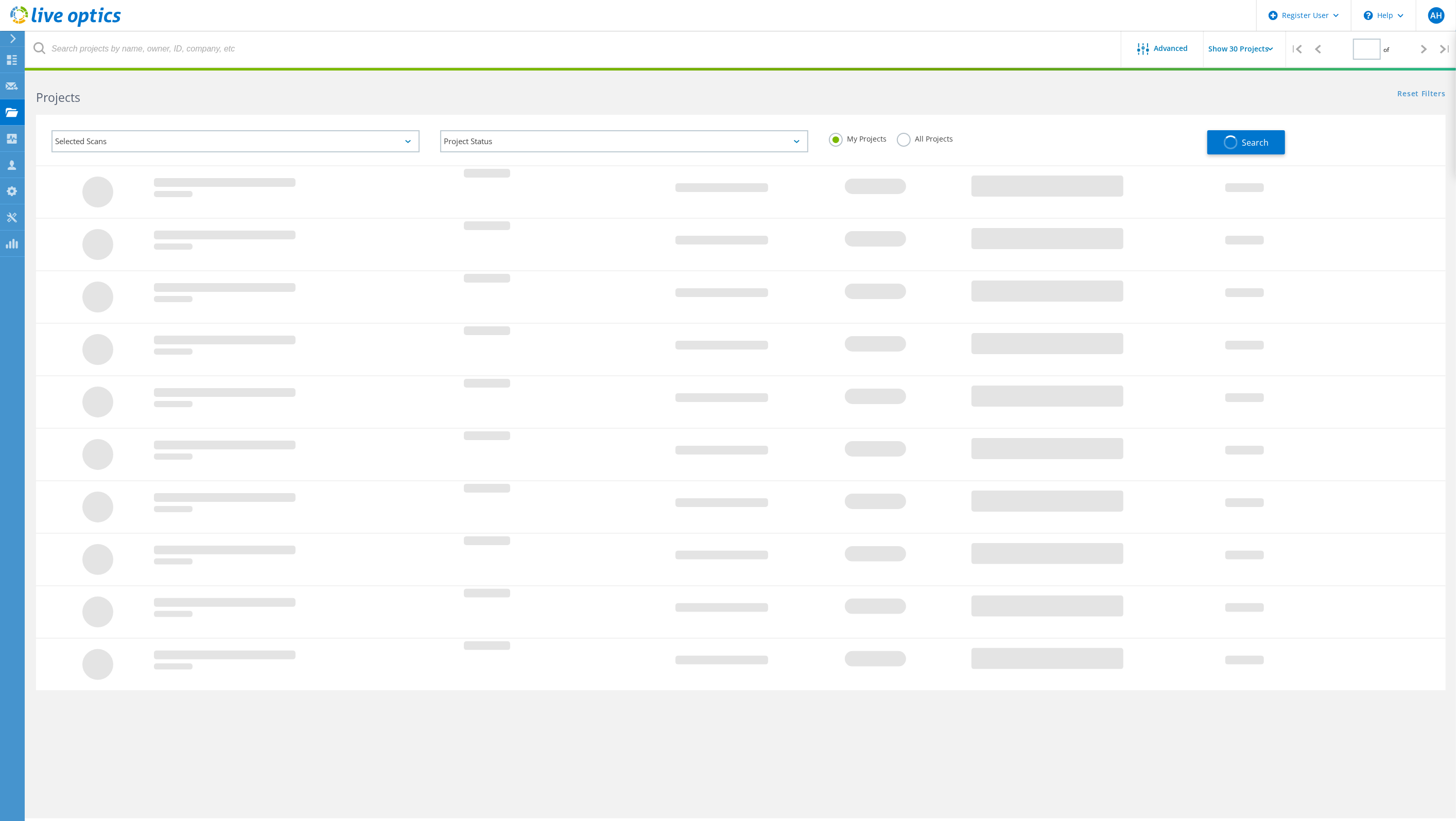
type input "1"
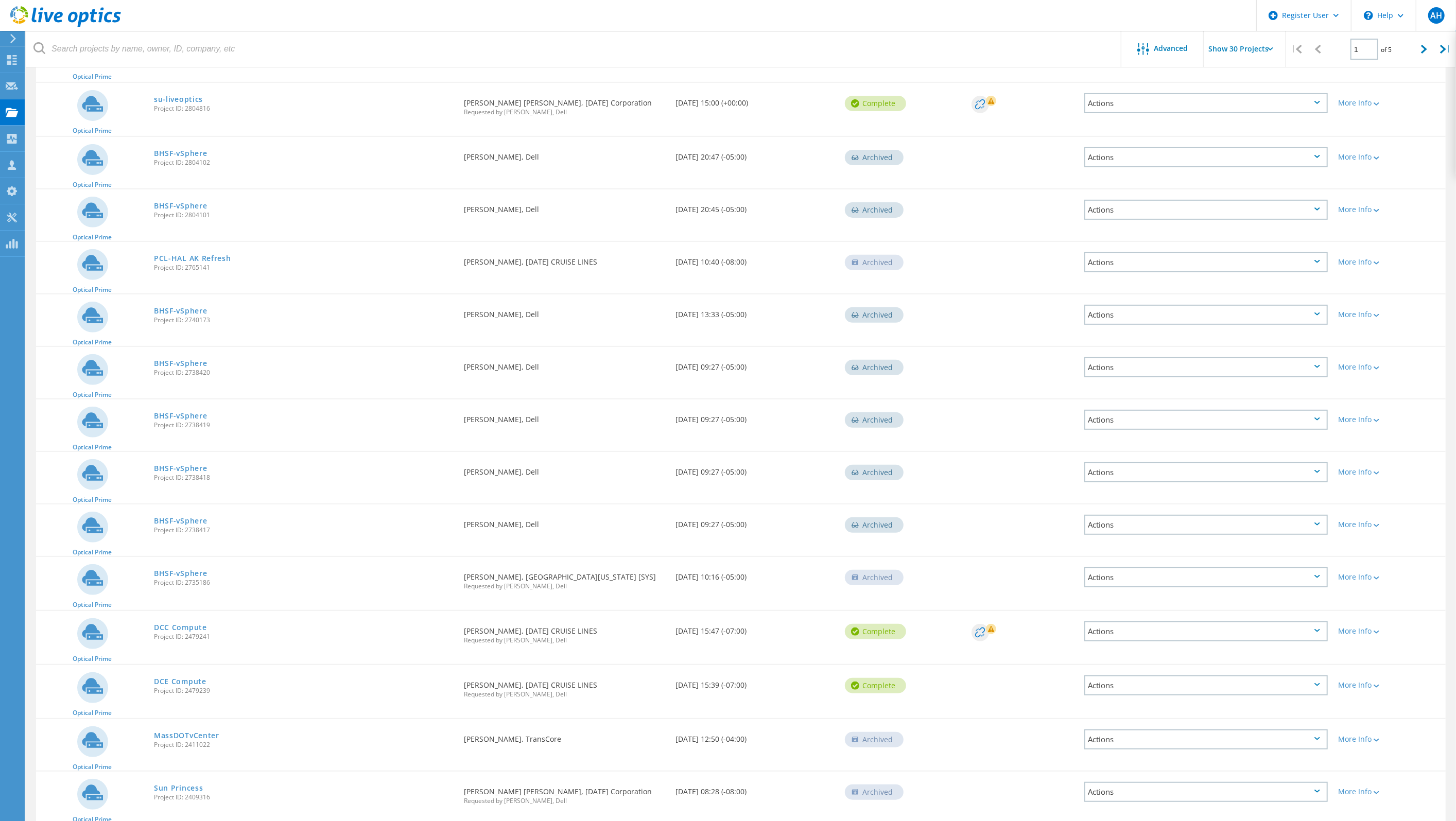
scroll to position [386, 0]
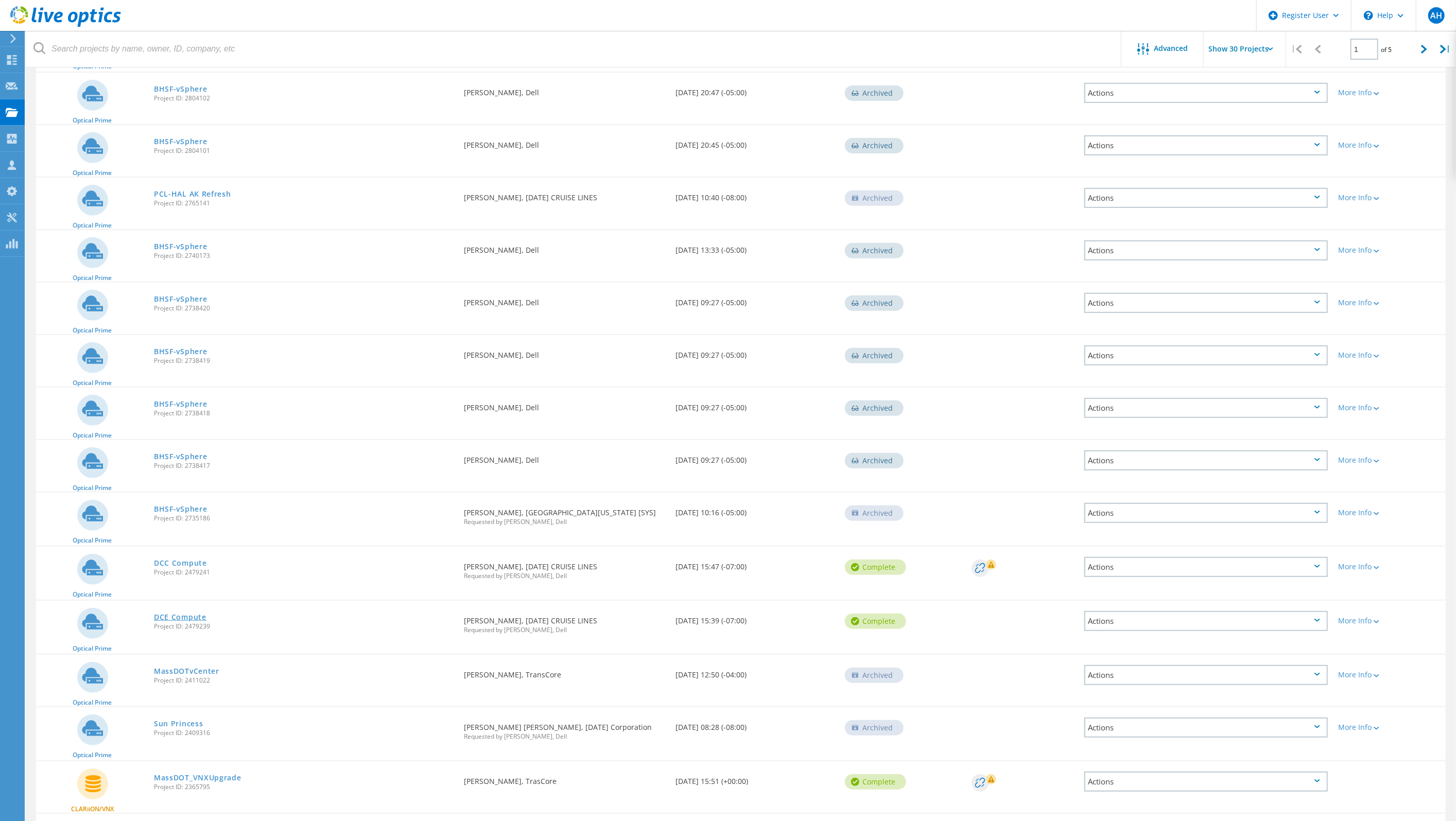
click at [199, 615] on link "DCE Compute" at bounding box center [180, 617] width 52 height 7
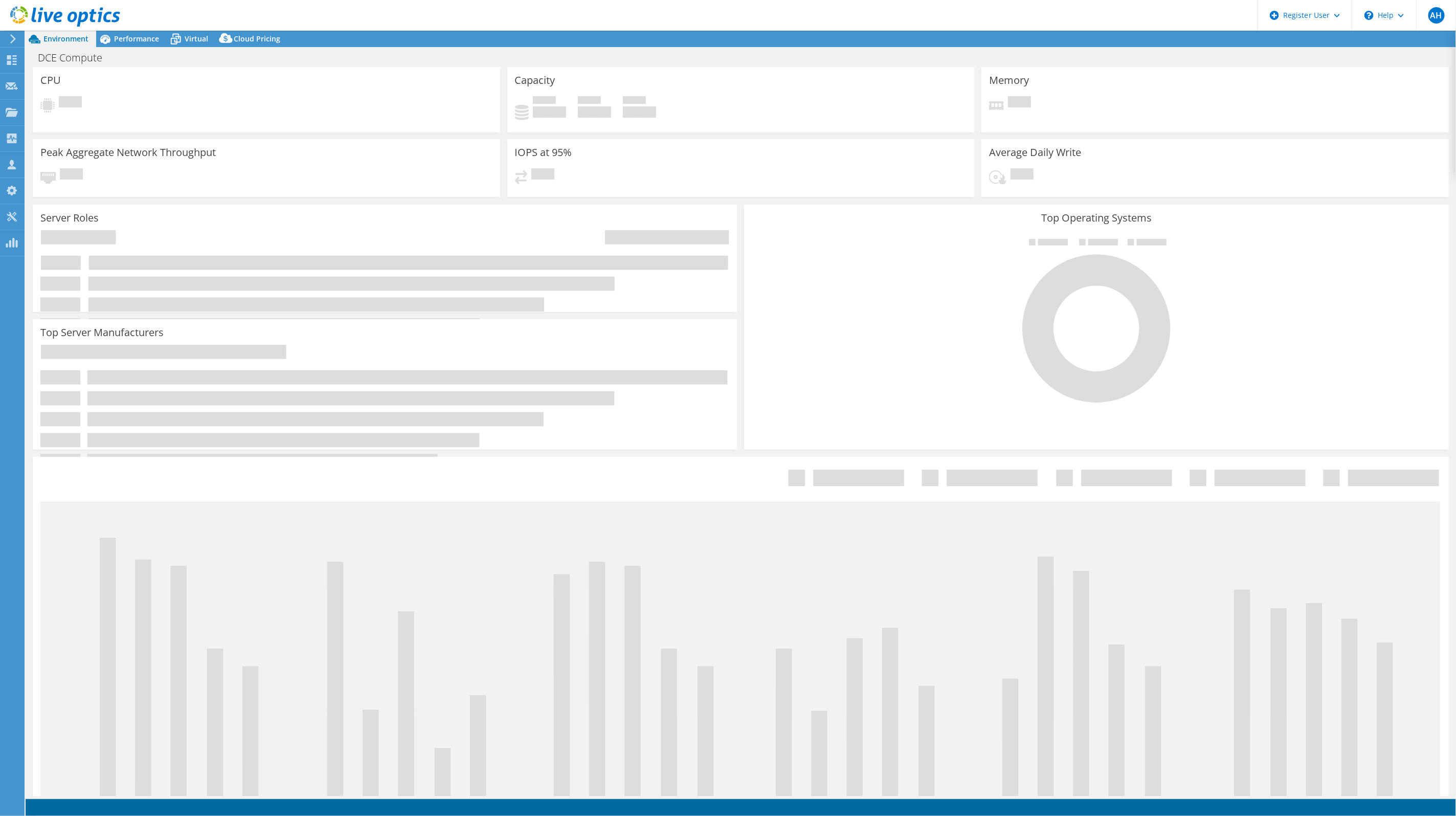
select select "USEast"
select select "USD"
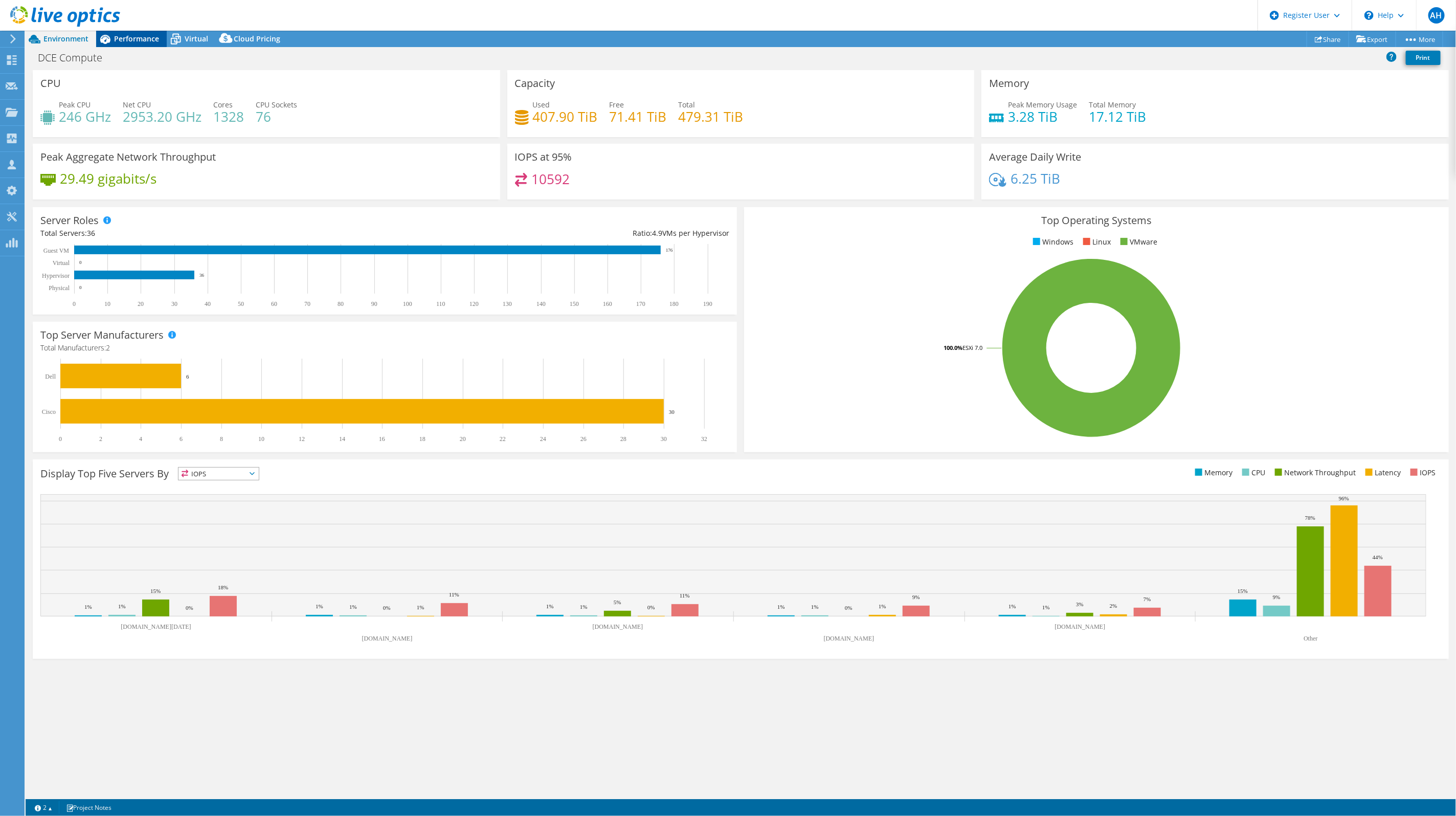
click at [117, 40] on span "Performance" at bounding box center [137, 38] width 45 height 10
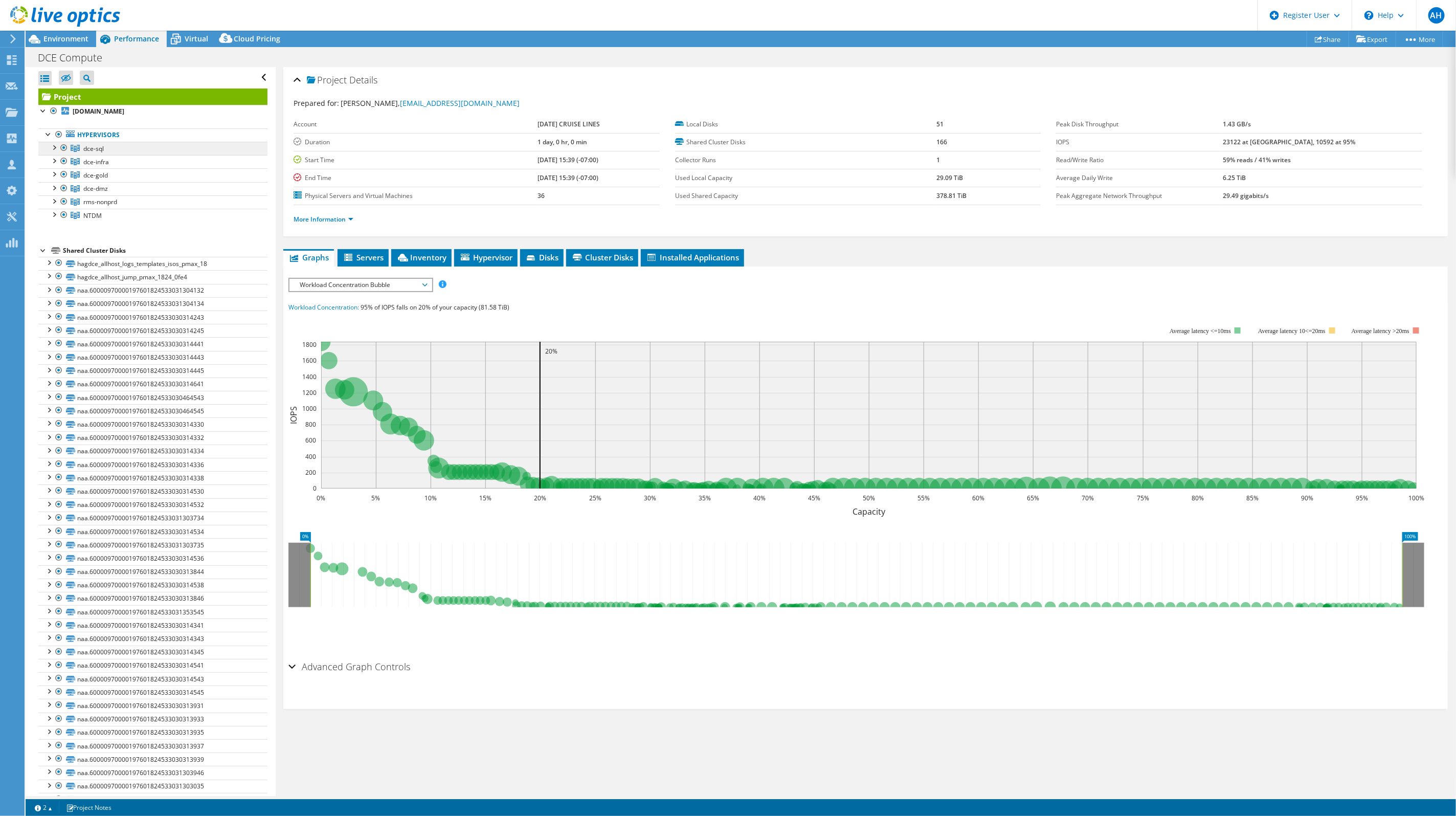
click at [94, 153] on link "dce-sql" at bounding box center [153, 149] width 229 height 14
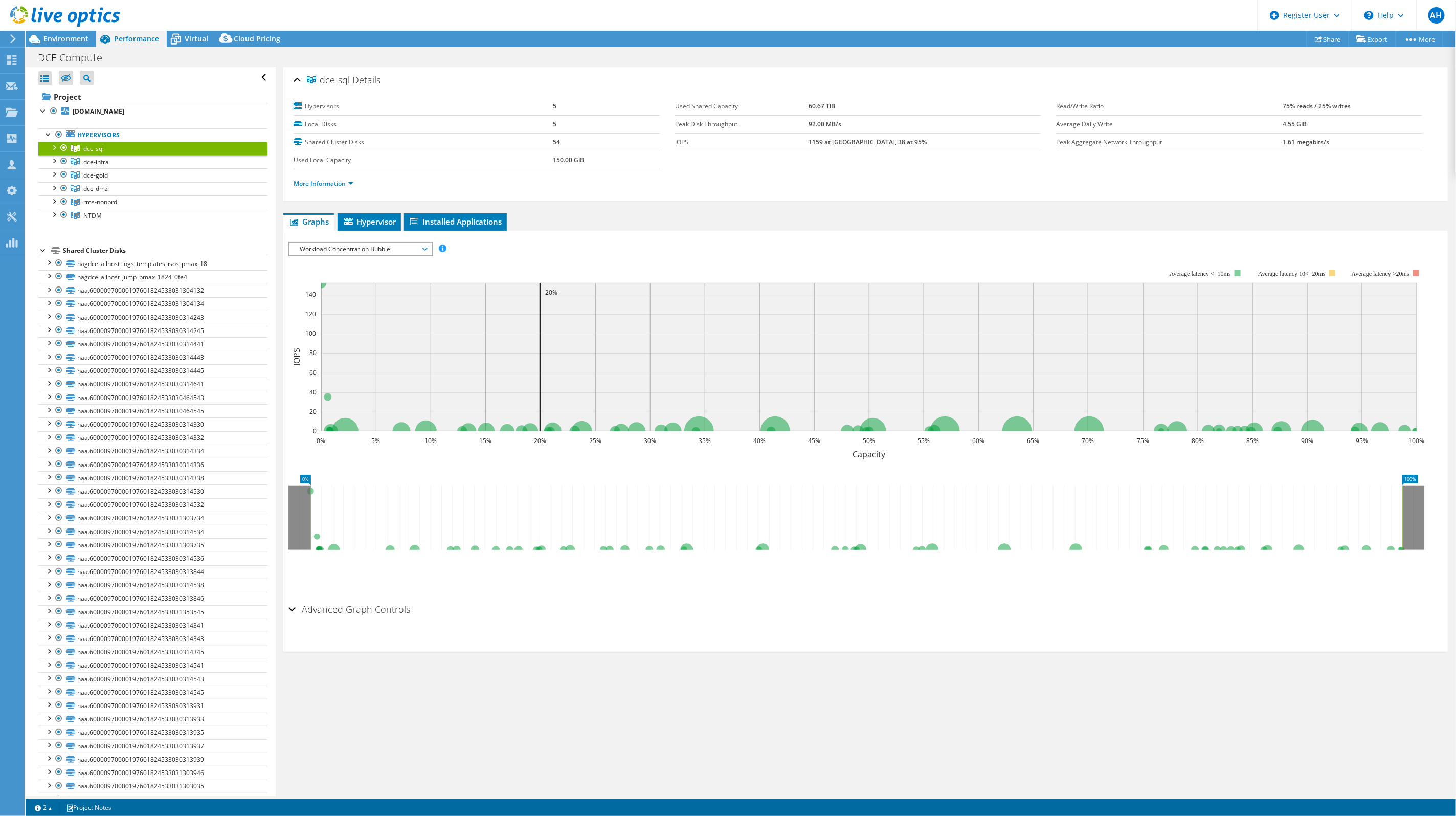
click at [426, 245] on span "Workload Concentration Bubble" at bounding box center [360, 249] width 132 height 12
click at [370, 324] on li "CPU Percentage" at bounding box center [360, 323] width 142 height 12
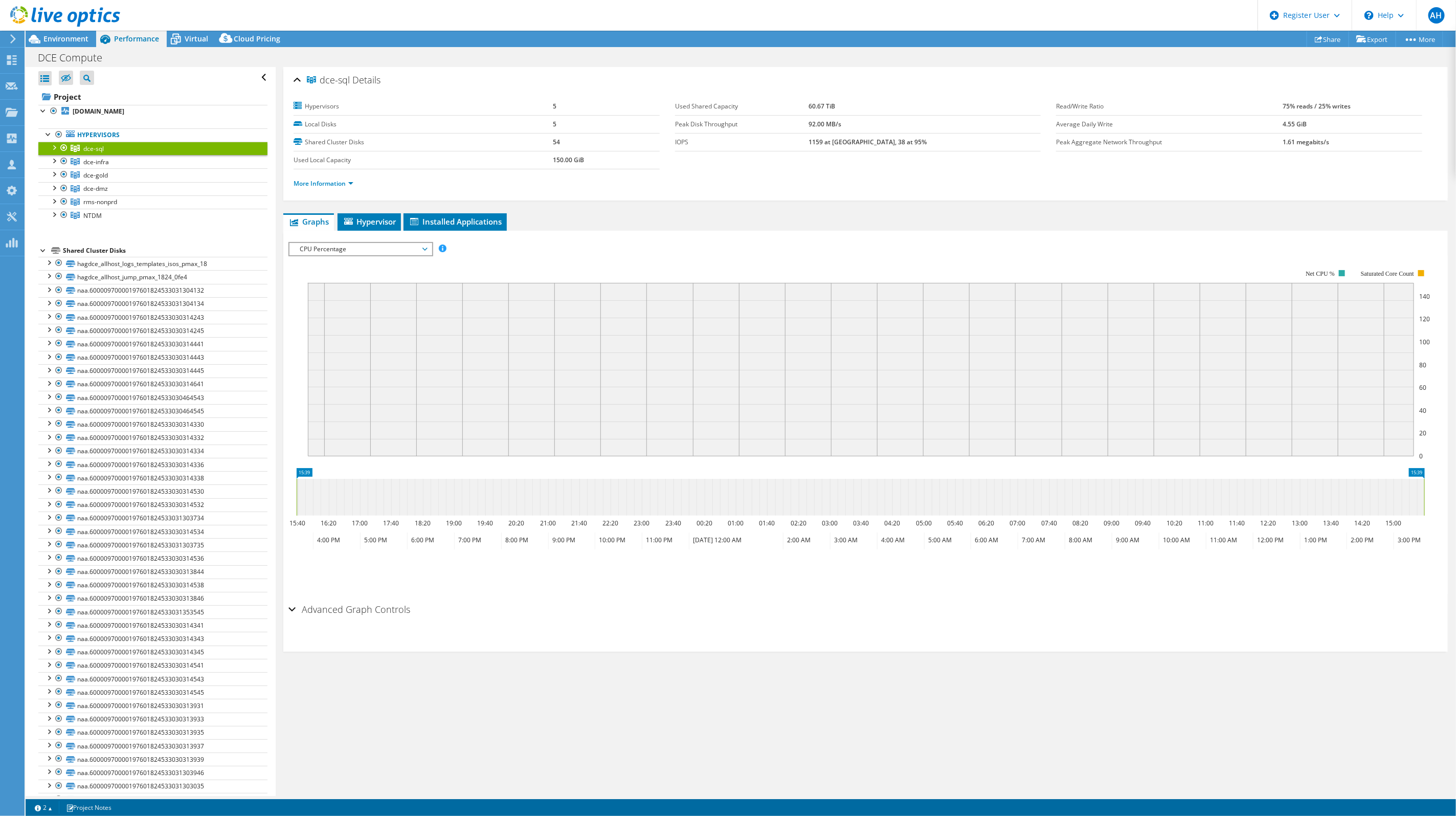
click at [755, 242] on div "IOPS Disk Throughput IO Size Latency Queue Depth CPU Percentage Memory Page Fau…" at bounding box center [865, 249] width 1154 height 14
click at [88, 163] on span "dce-infra" at bounding box center [96, 162] width 25 height 8
click at [47, 159] on link "dce-infra" at bounding box center [153, 162] width 229 height 14
click at [55, 159] on div at bounding box center [54, 160] width 10 height 10
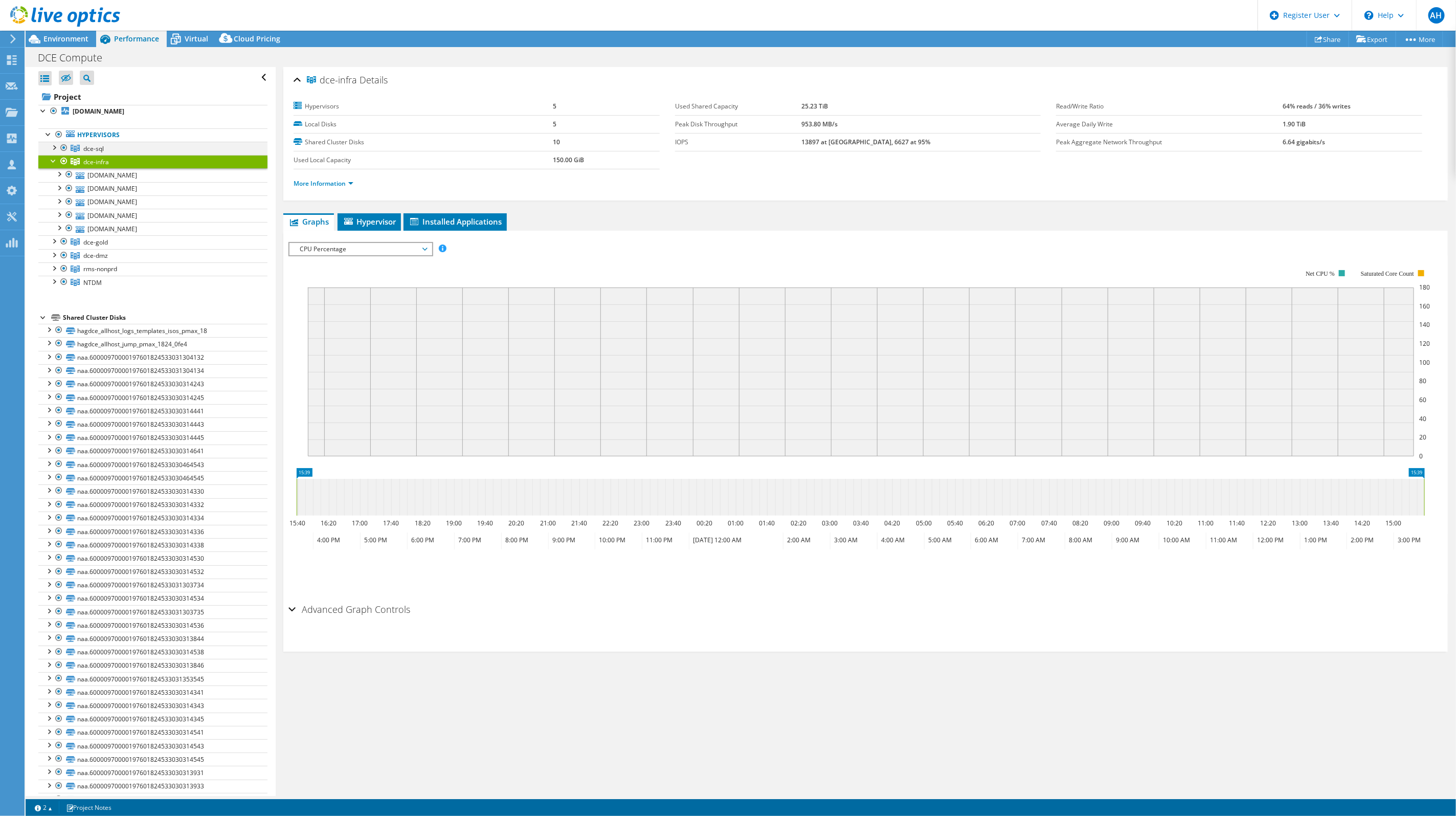
click at [51, 145] on div at bounding box center [54, 147] width 10 height 10
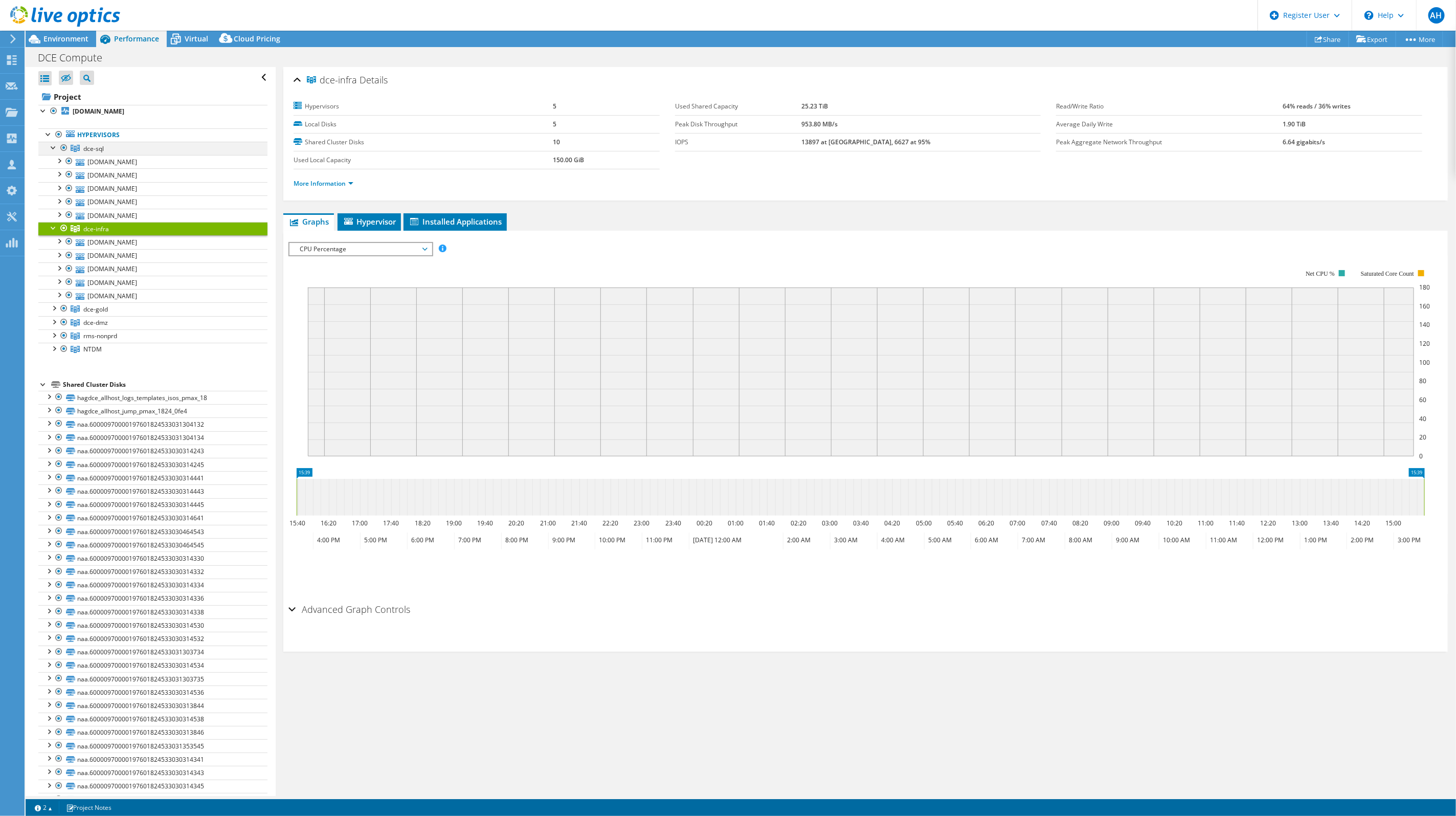
click at [54, 145] on div at bounding box center [54, 147] width 10 height 10
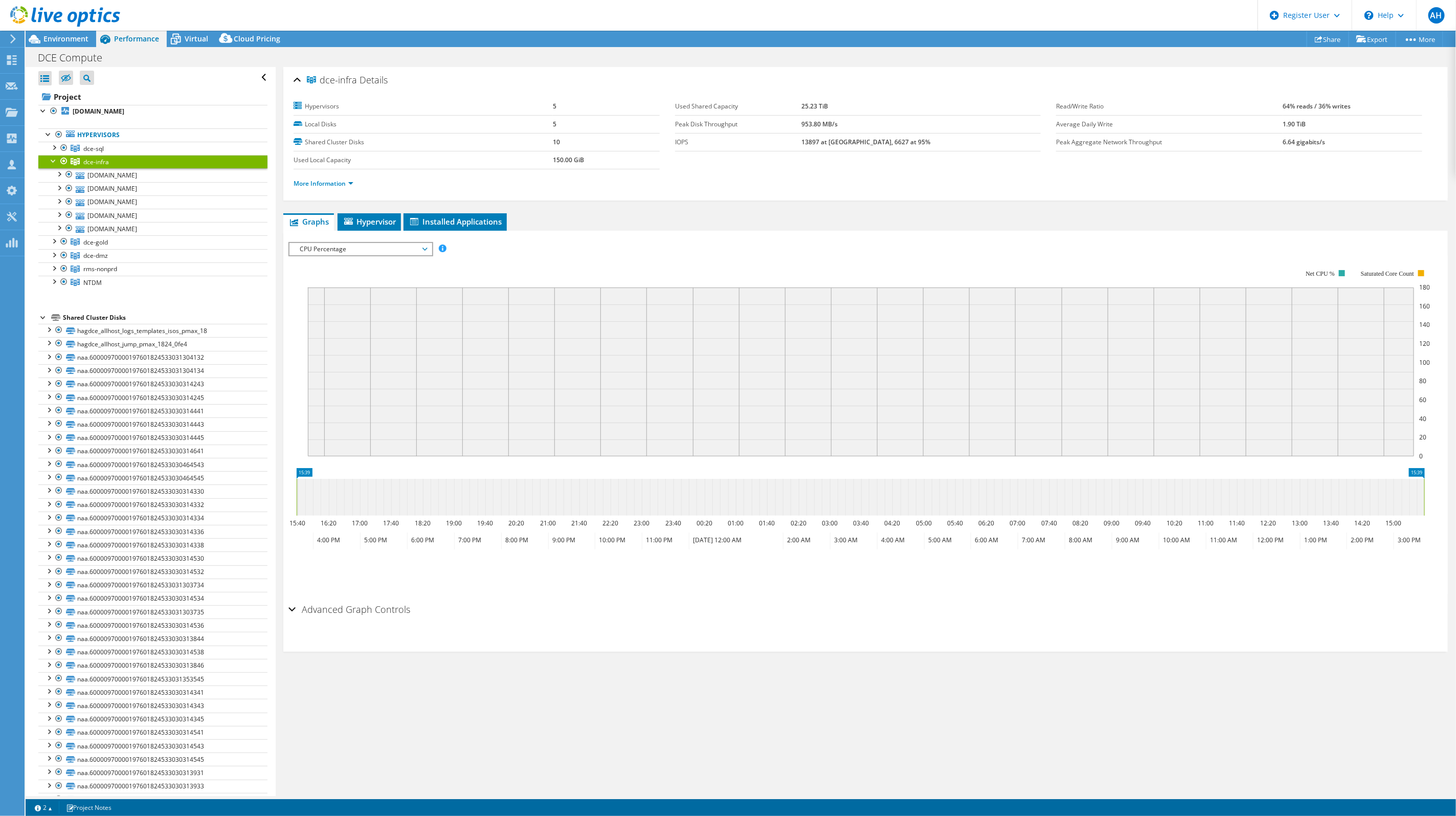
click at [54, 164] on div at bounding box center [54, 160] width 10 height 10
click at [1329, 40] on link "Share" at bounding box center [1328, 39] width 42 height 16
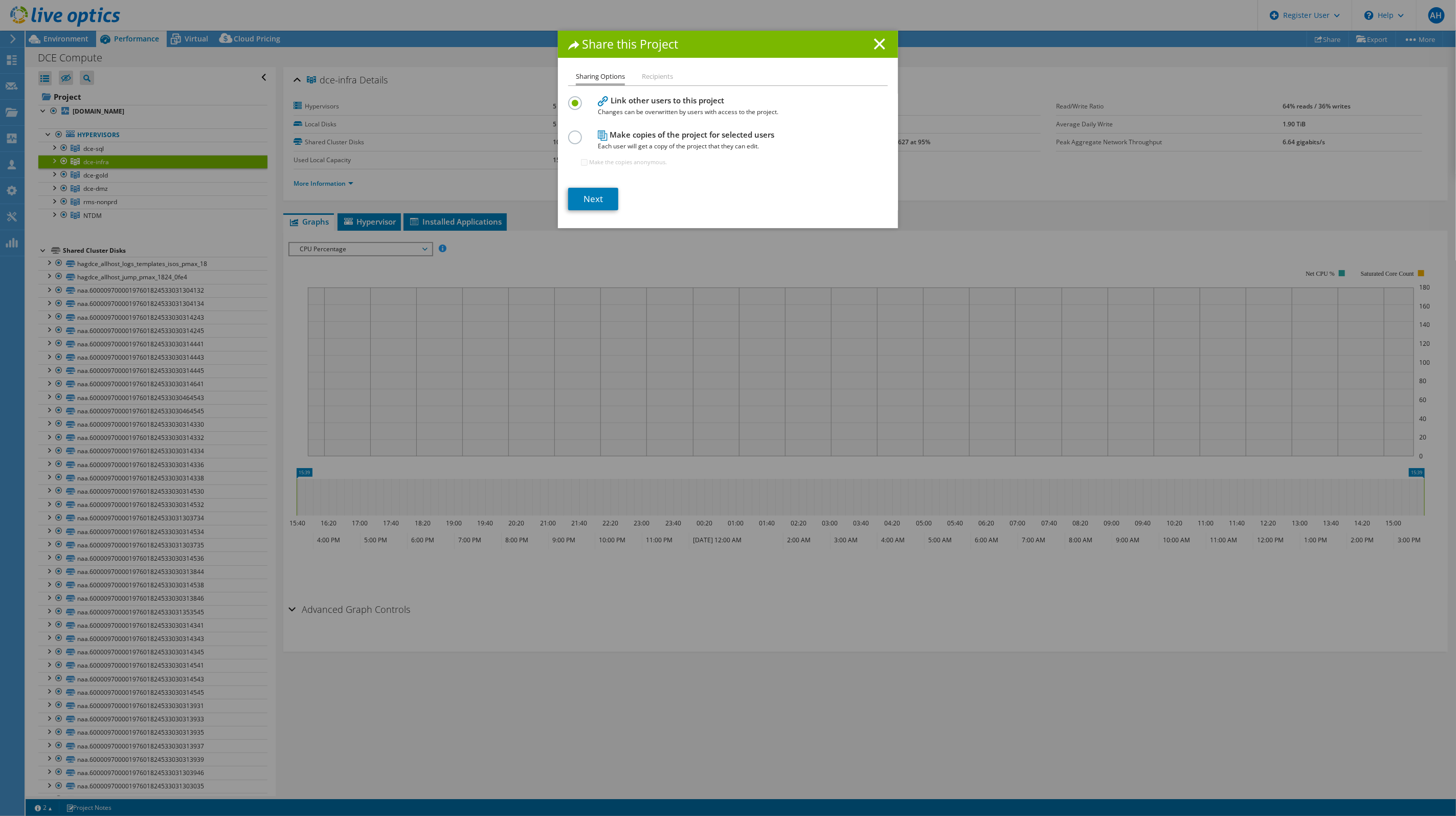
click at [656, 70] on div "Share this Project Sharing Options Recipients Link other users to this project …" at bounding box center [728, 129] width 340 height 197
click at [593, 200] on link "Next" at bounding box center [593, 199] width 50 height 23
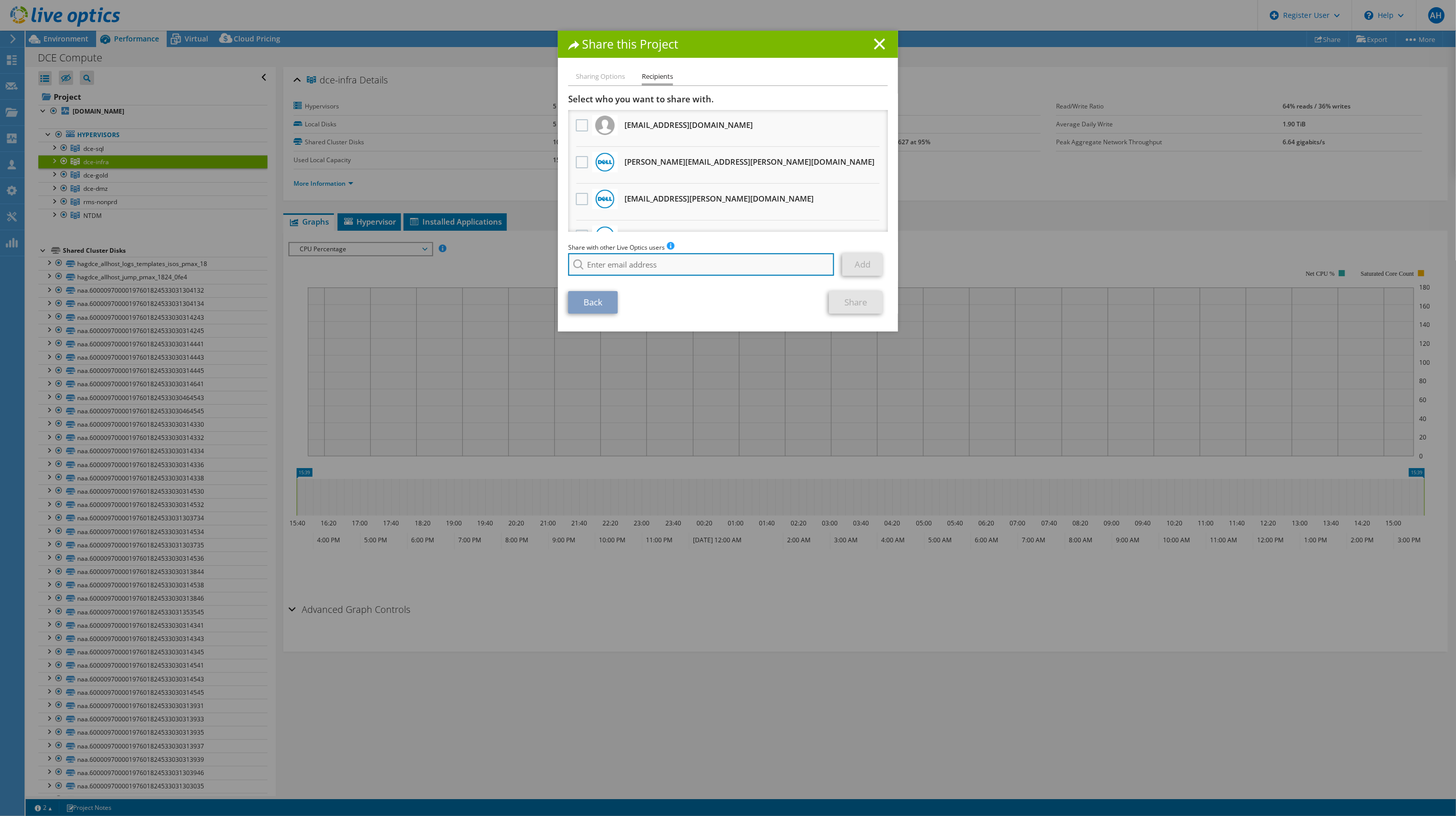
click at [622, 269] on input "search" at bounding box center [701, 265] width 266 height 23
paste input "[PERSON_NAME][EMAIL_ADDRESS][PERSON_NAME][DOMAIN_NAME]"
type input "[PERSON_NAME][EMAIL_ADDRESS][PERSON_NAME][DOMAIN_NAME]"
click at [658, 281] on li "[PERSON_NAME][EMAIL_ADDRESS][PERSON_NAME][DOMAIN_NAME]" at bounding box center [672, 278] width 208 height 12
click at [864, 260] on link "Add" at bounding box center [862, 265] width 40 height 23
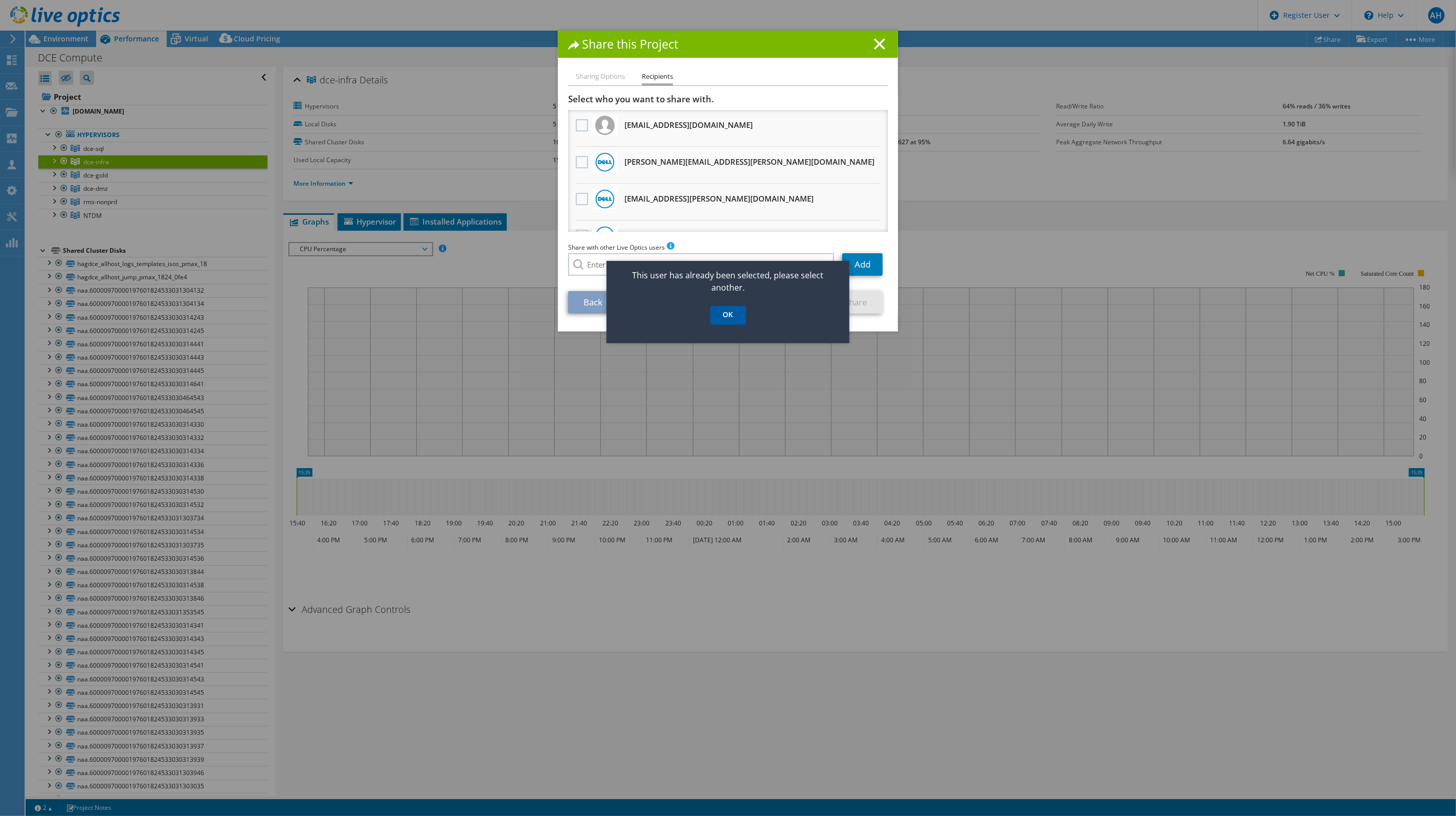
click at [726, 324] on link "OK" at bounding box center [728, 315] width 36 height 19
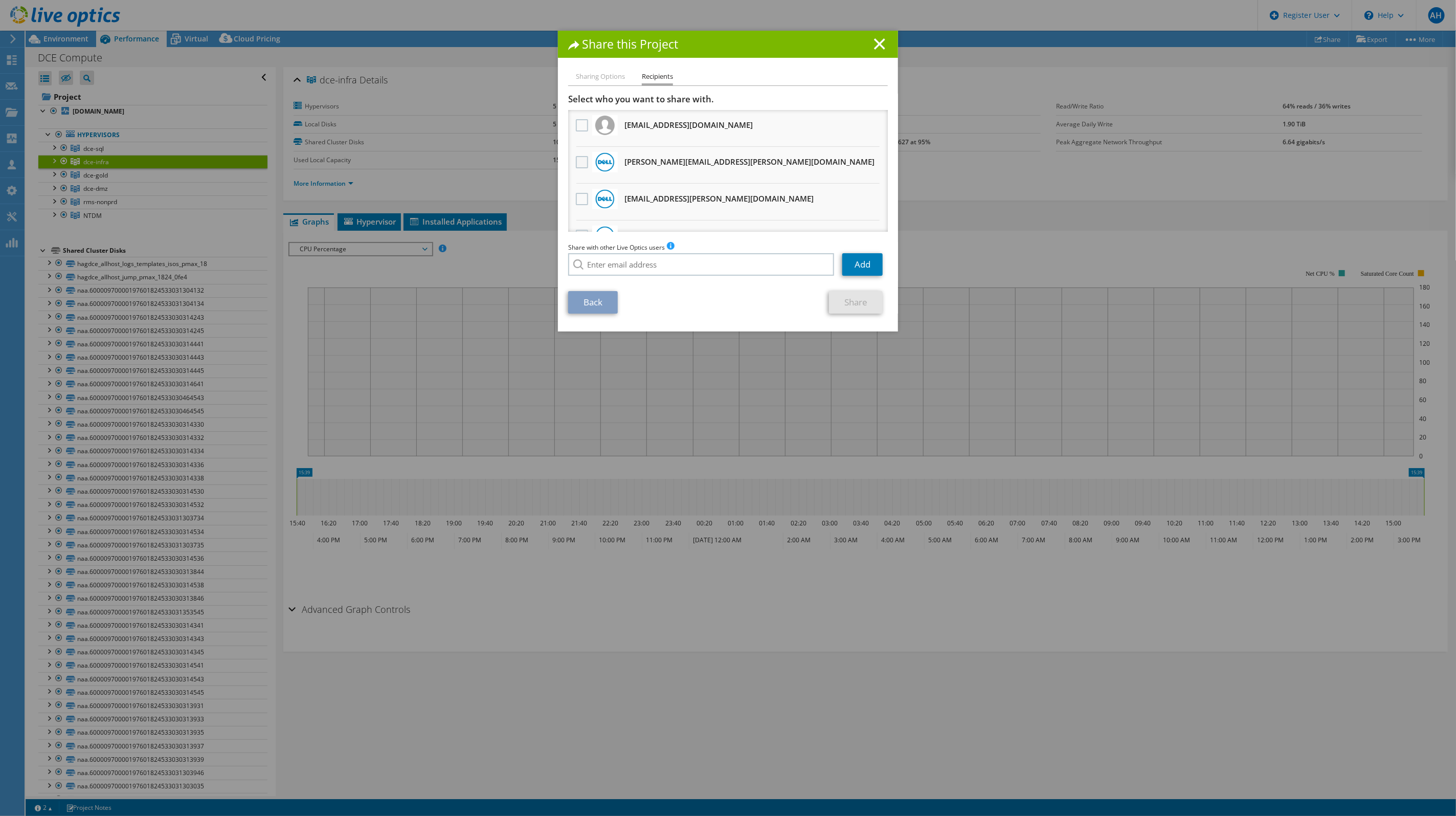
click at [580, 159] on label at bounding box center [583, 162] width 15 height 12
click at [0, 0] on input "checkbox" at bounding box center [0, 0] width 0 height 0
click at [861, 302] on link "Share" at bounding box center [856, 303] width 54 height 23
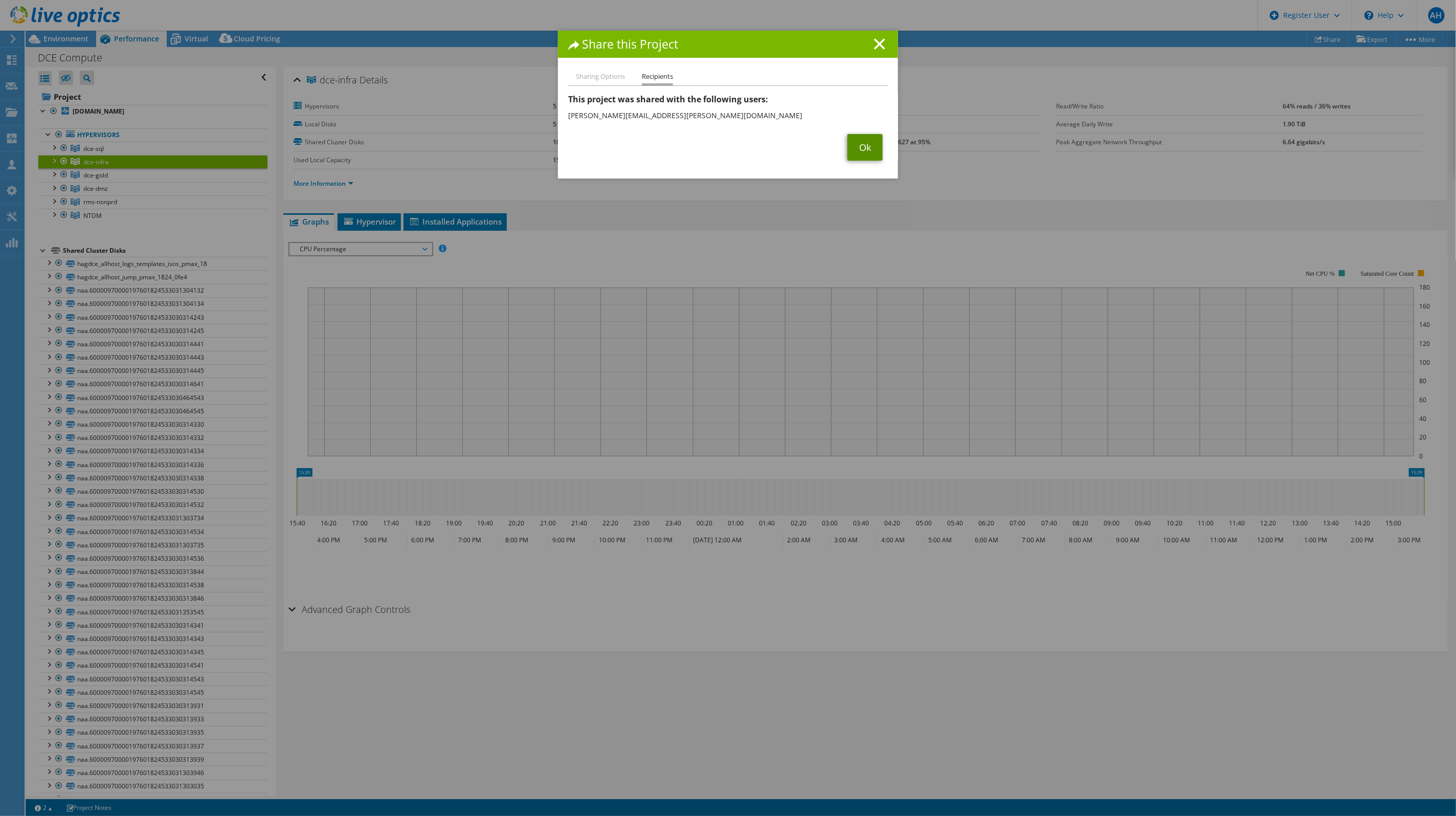
click at [864, 149] on link "Ok" at bounding box center [865, 147] width 35 height 27
